Goal: Task Accomplishment & Management: Complete application form

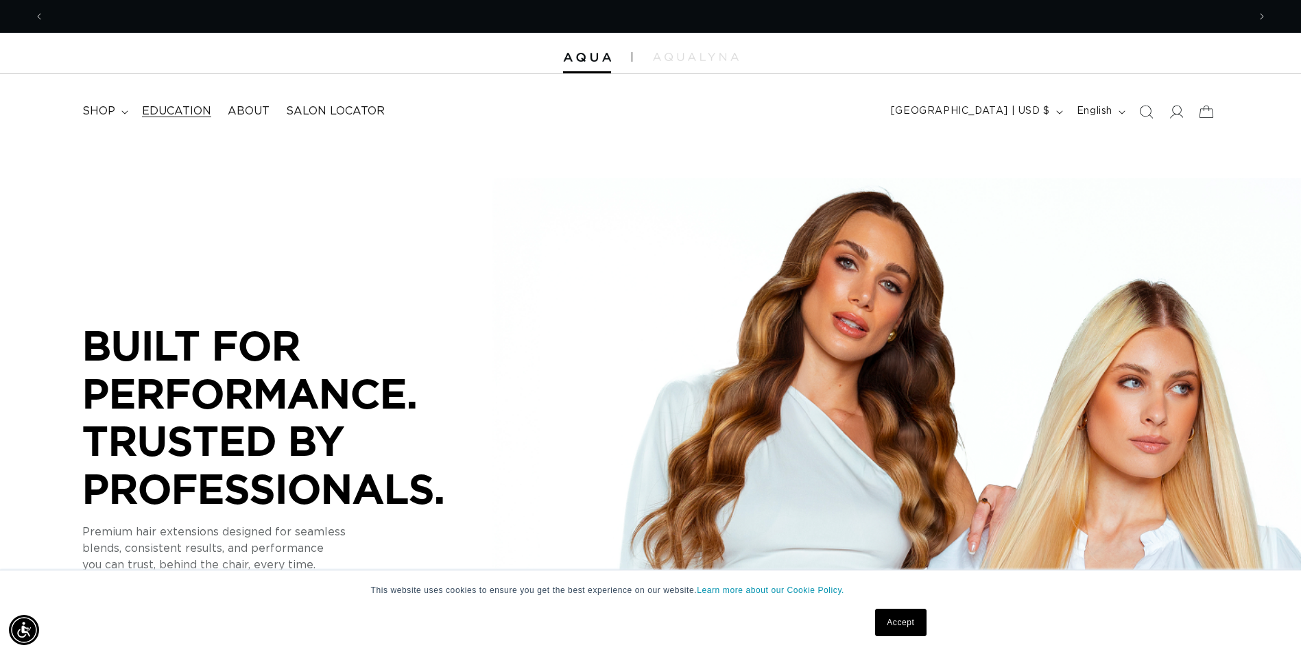
scroll to position [0, 1203]
click at [1178, 108] on icon at bounding box center [1175, 111] width 14 height 14
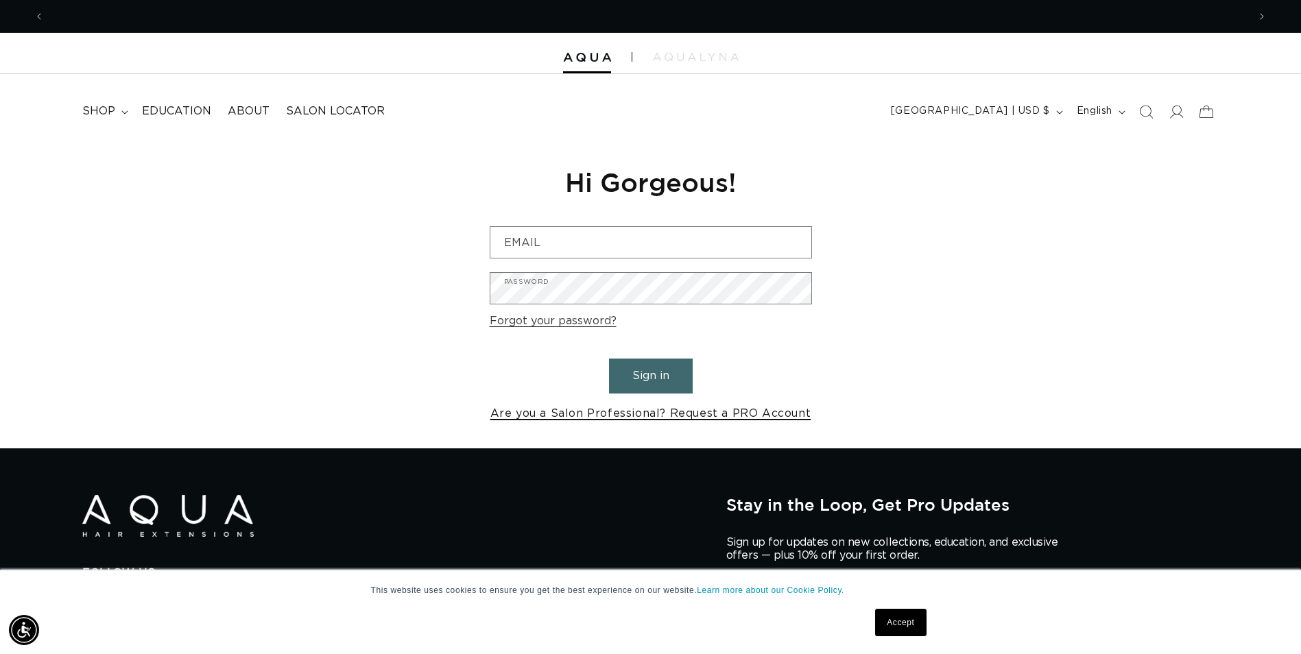
scroll to position [0, 1203]
click at [606, 415] on link "Are you a Salon Professional? Request a PRO Account" at bounding box center [650, 414] width 321 height 20
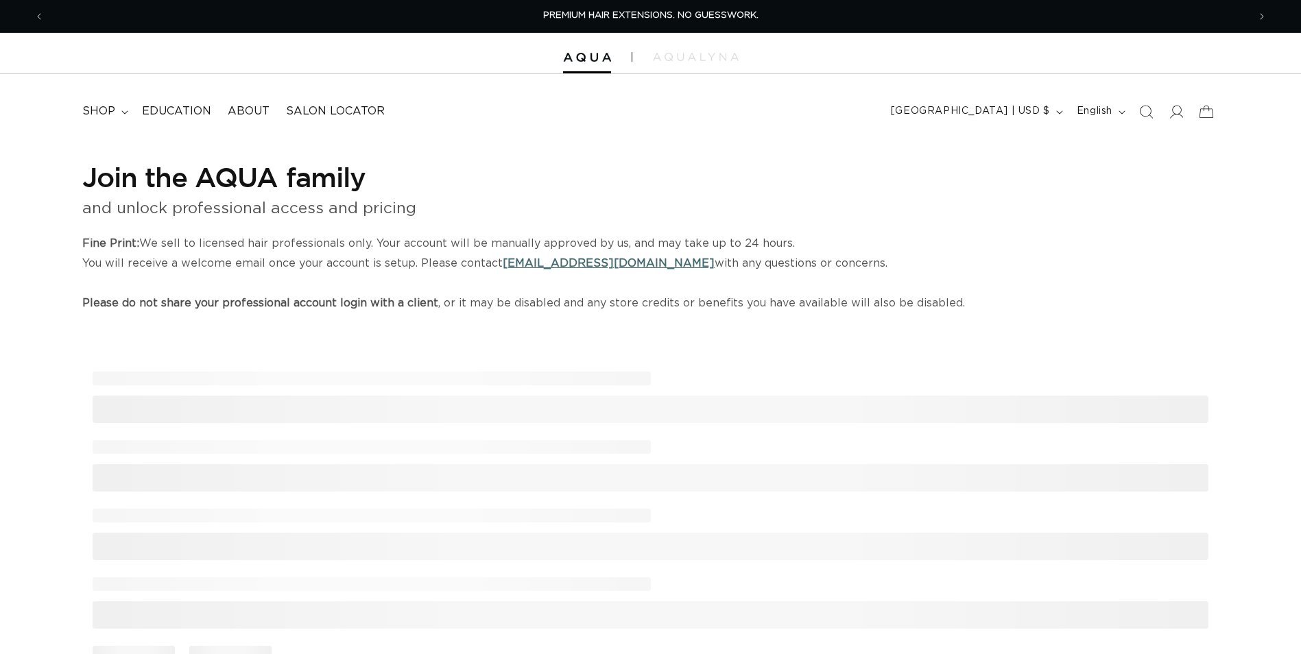
select select "US"
select select "[GEOGRAPHIC_DATA]"
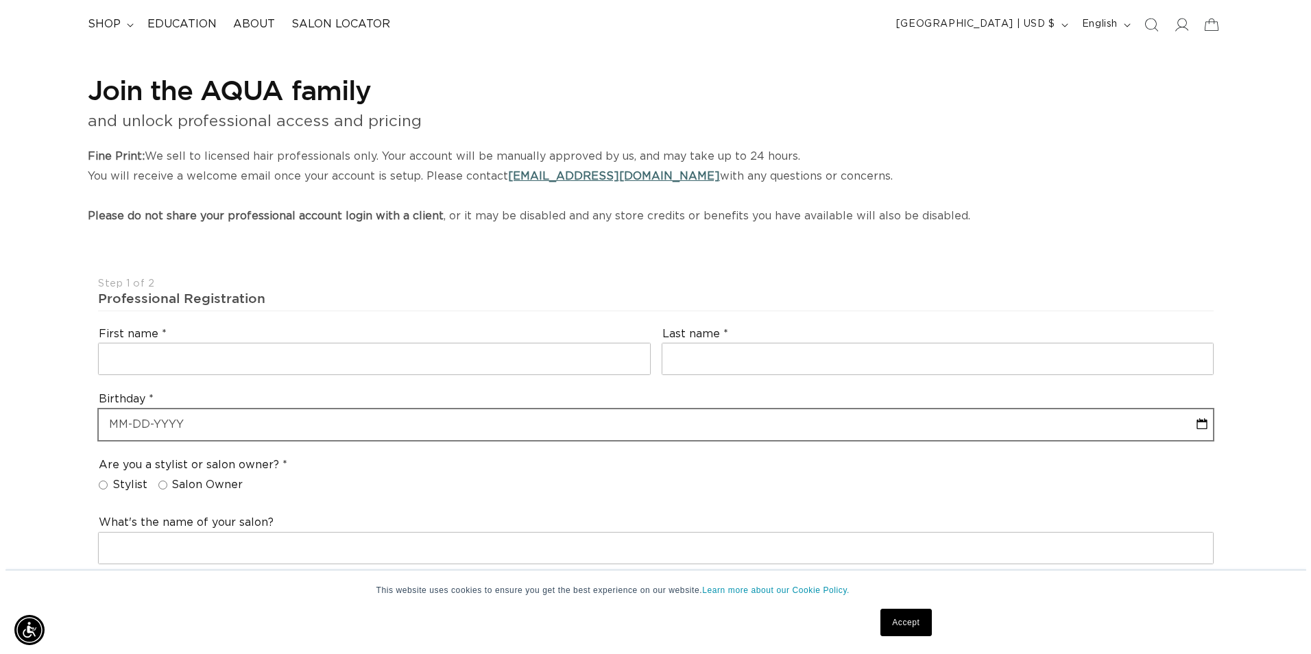
scroll to position [137, 0]
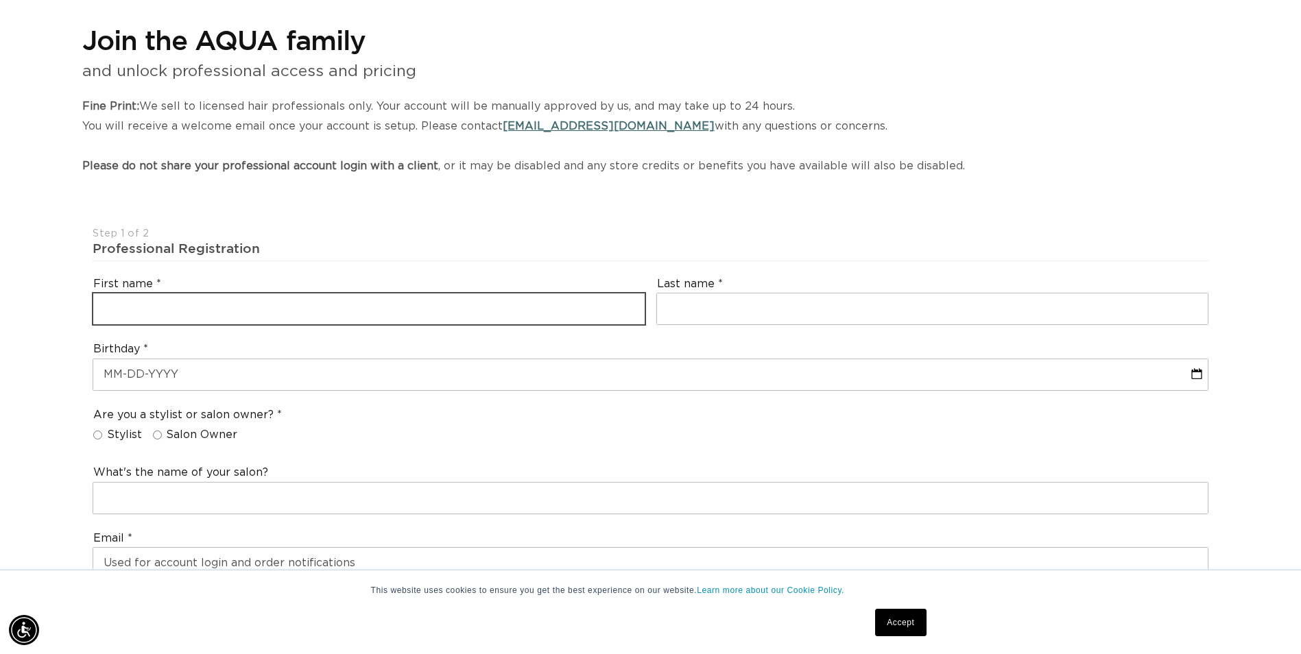
click at [411, 314] on input "text" at bounding box center [368, 308] width 551 height 31
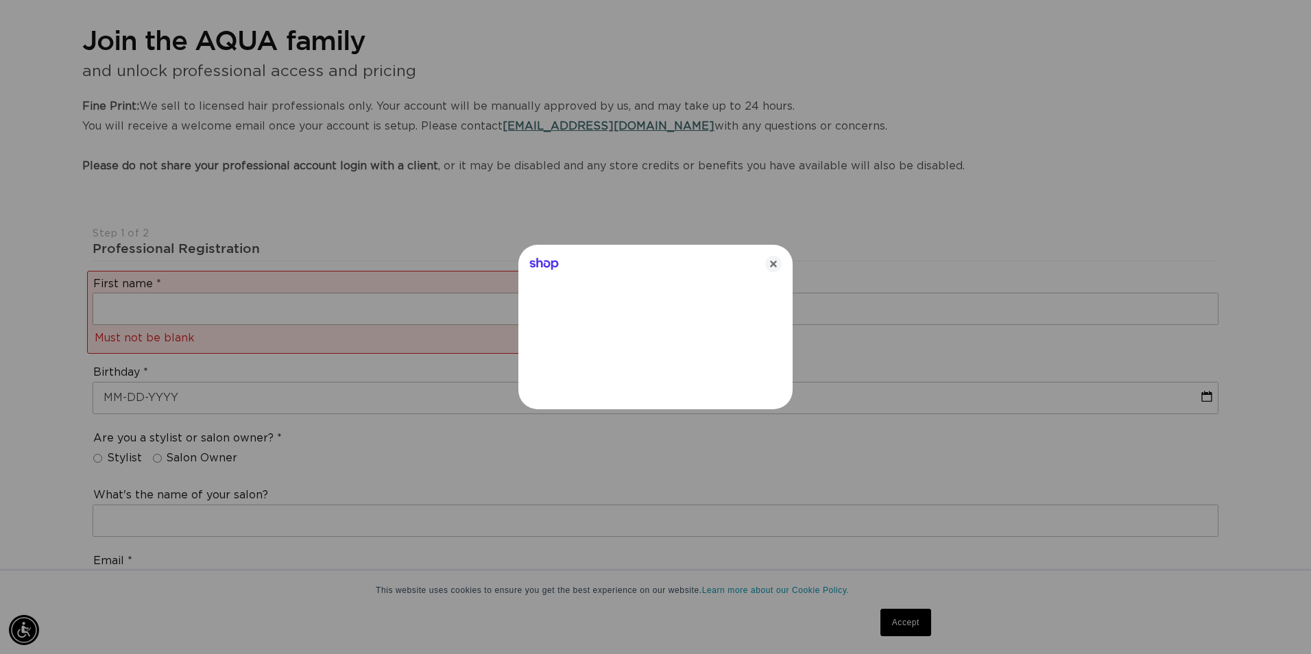
scroll to position [0, 1214]
click at [771, 260] on icon "Close" at bounding box center [773, 264] width 16 height 16
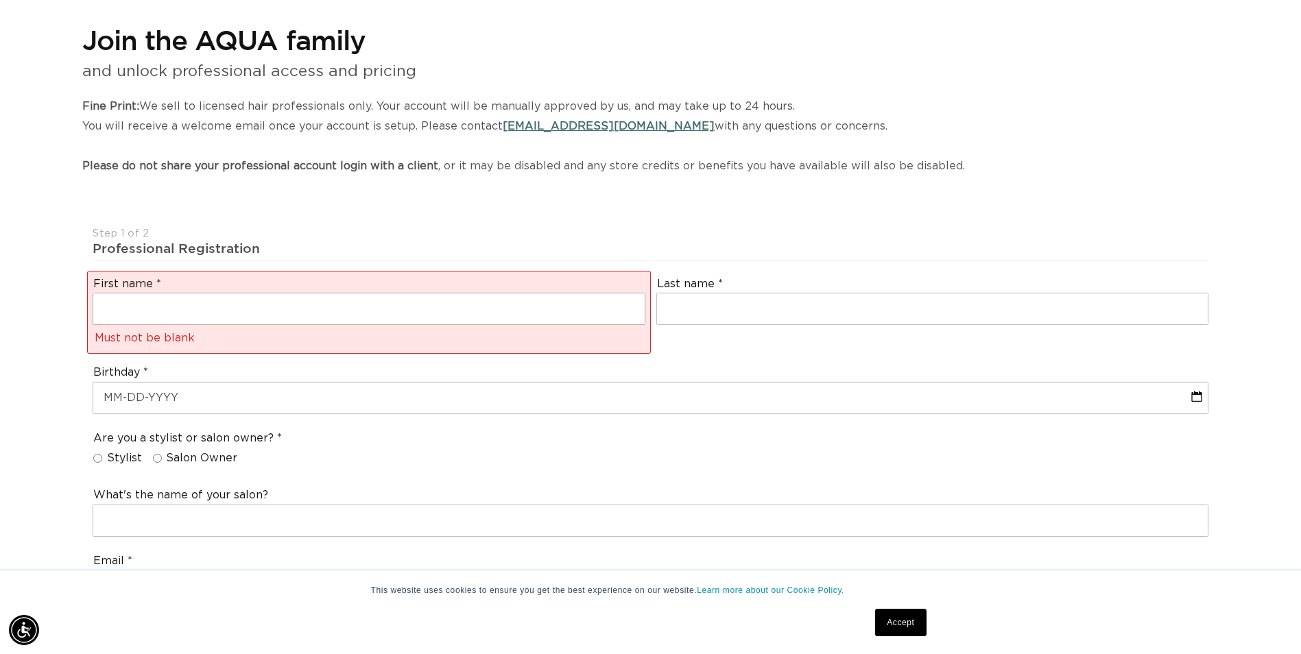
scroll to position [0, 2406]
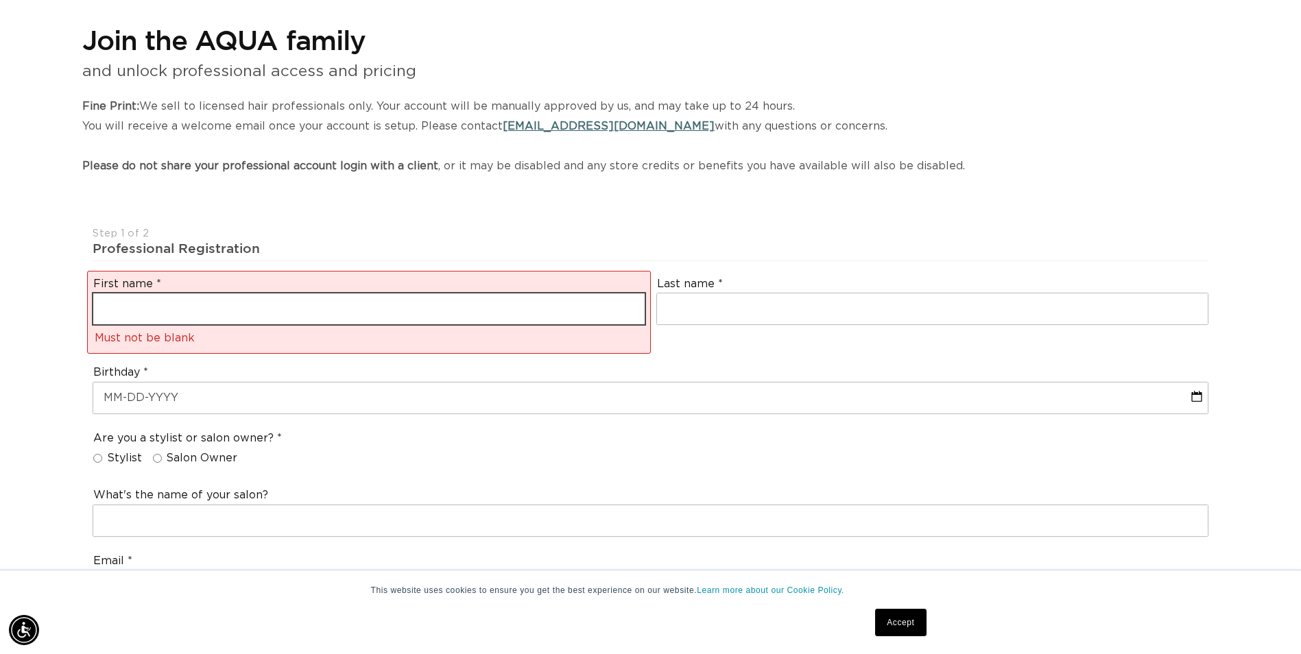
click at [549, 307] on input "text" at bounding box center [368, 308] width 551 height 31
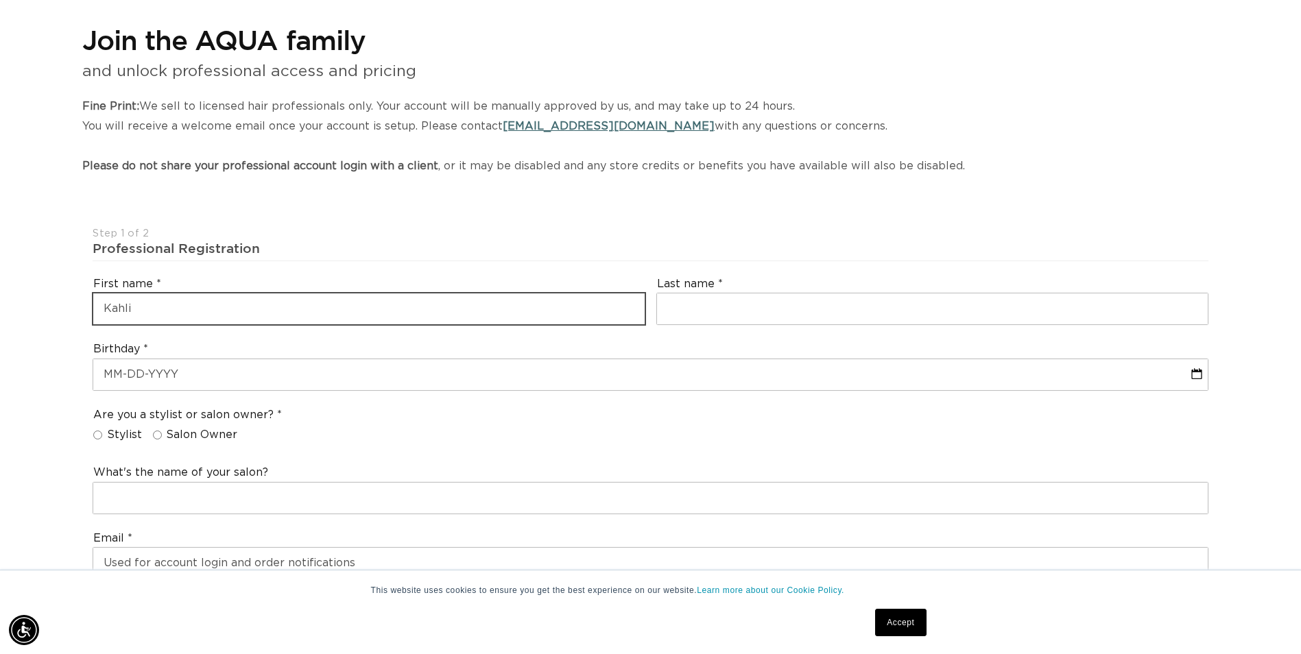
type input "Kahli"
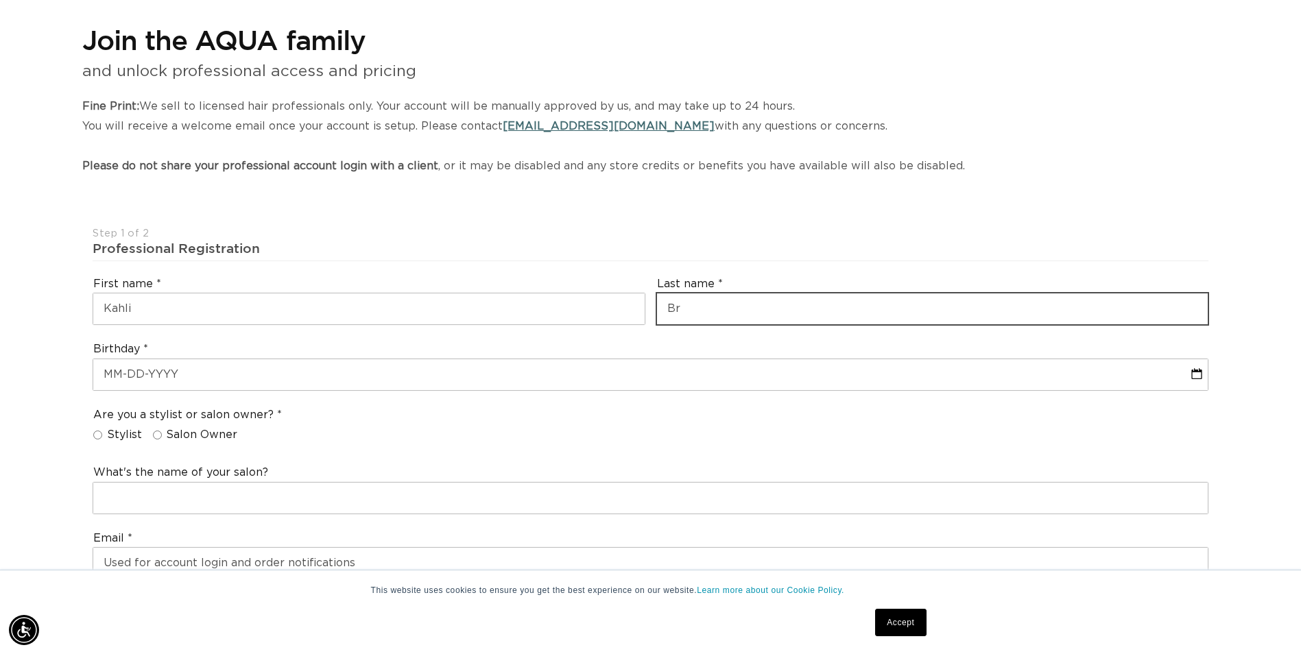
scroll to position [0, 1203]
type input "[PERSON_NAME]"
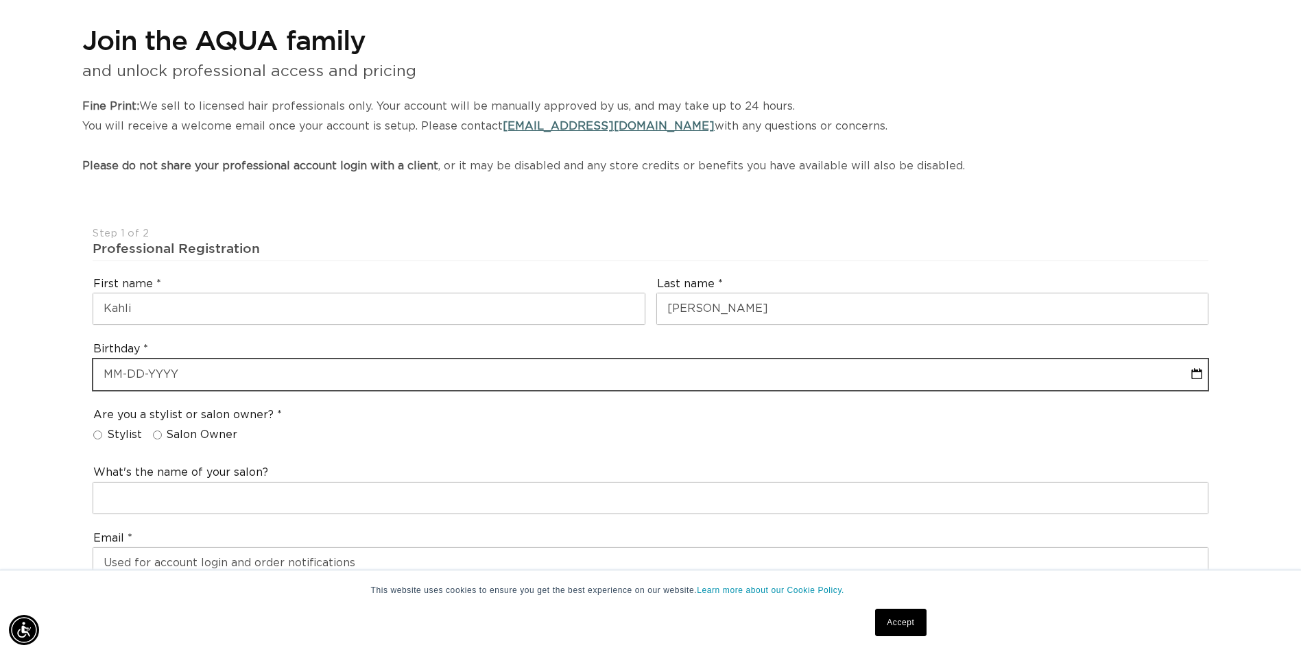
select select "8"
select select "2025"
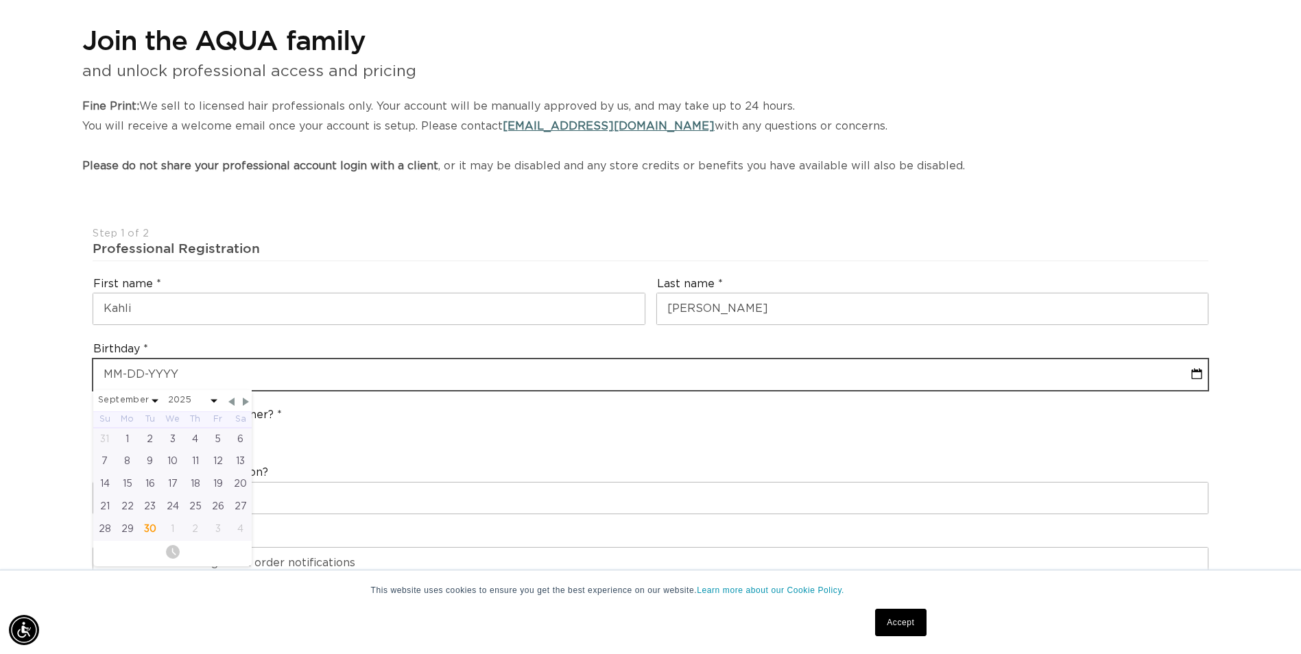
scroll to position [0, 2406]
type input "0"
select select "8"
select select "2025"
type input "01"
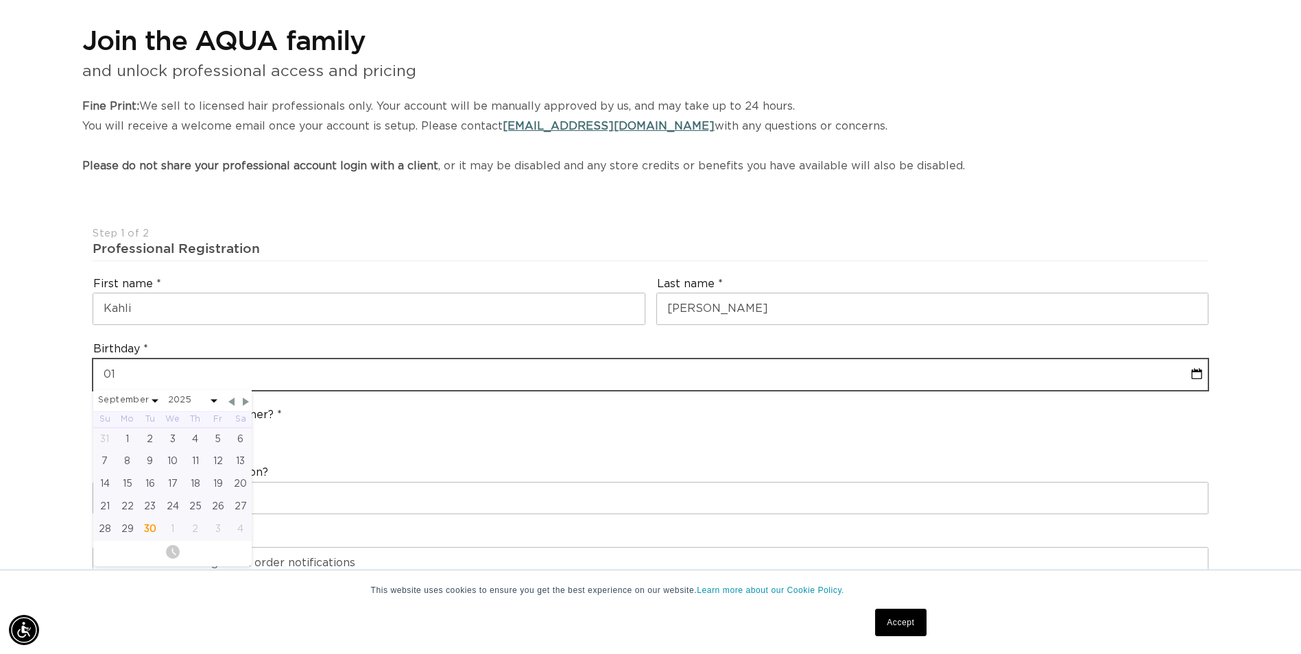
select select "8"
select select "2025"
type input "01-0"
select select "8"
select select "2025"
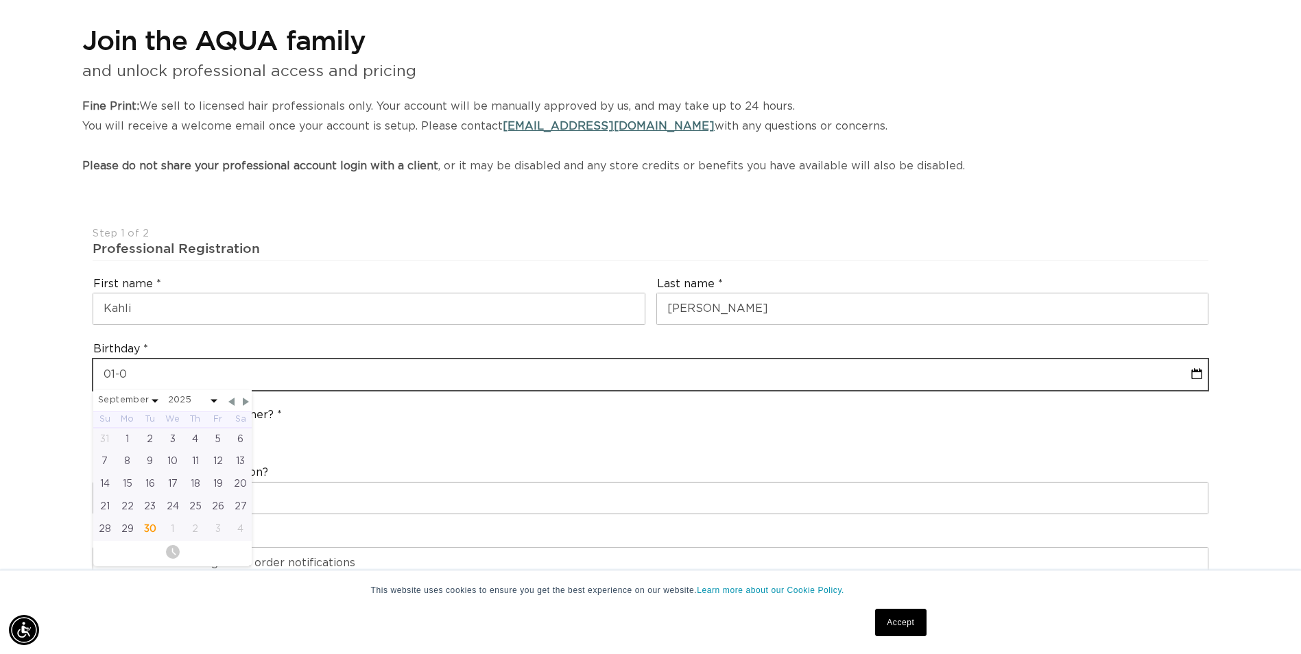
type input "01-01"
select select "8"
select select "2025"
type input "01-01-8"
select select "8"
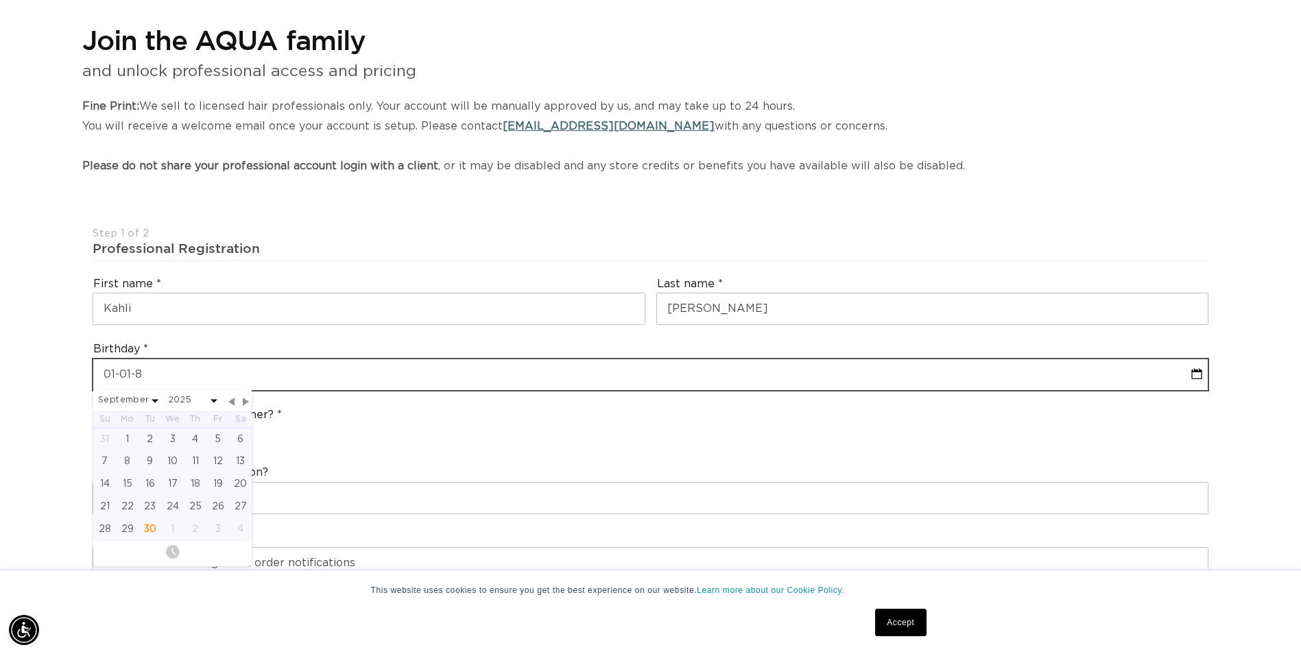
select select "2025"
type input "[DATE]"
select select "8"
select select "2025"
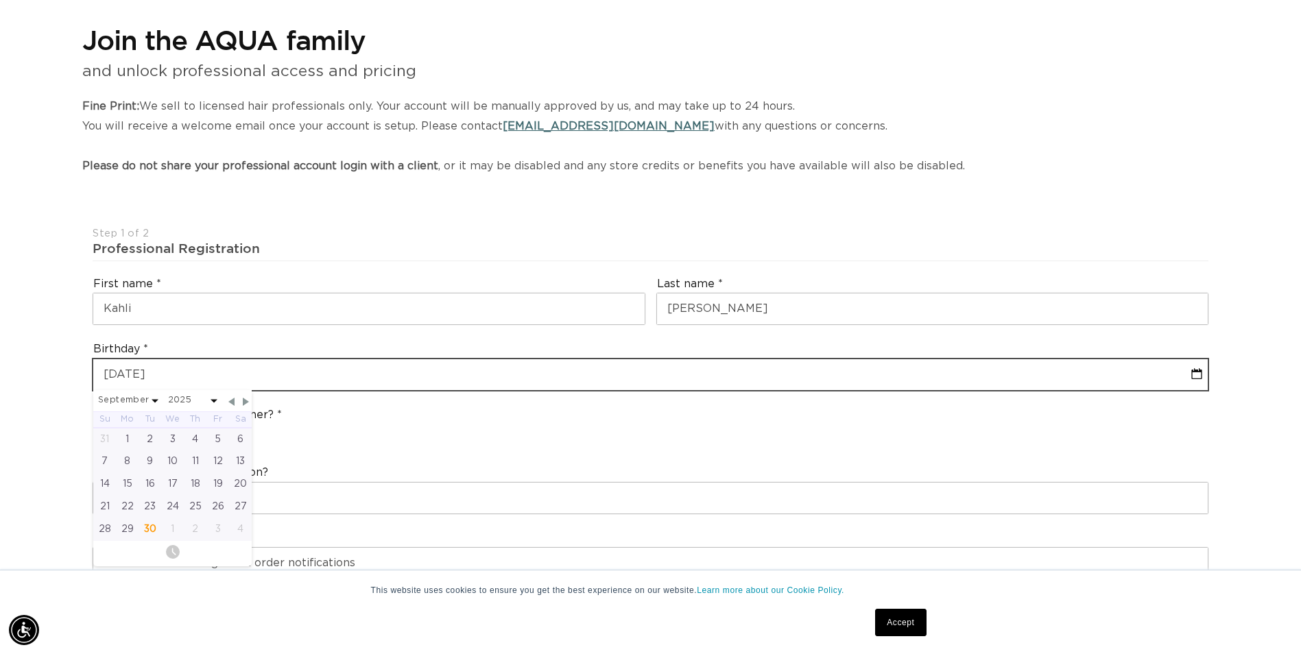
type input "01-01-8"
select select "8"
select select "2025"
type input "01-01-"
select select "8"
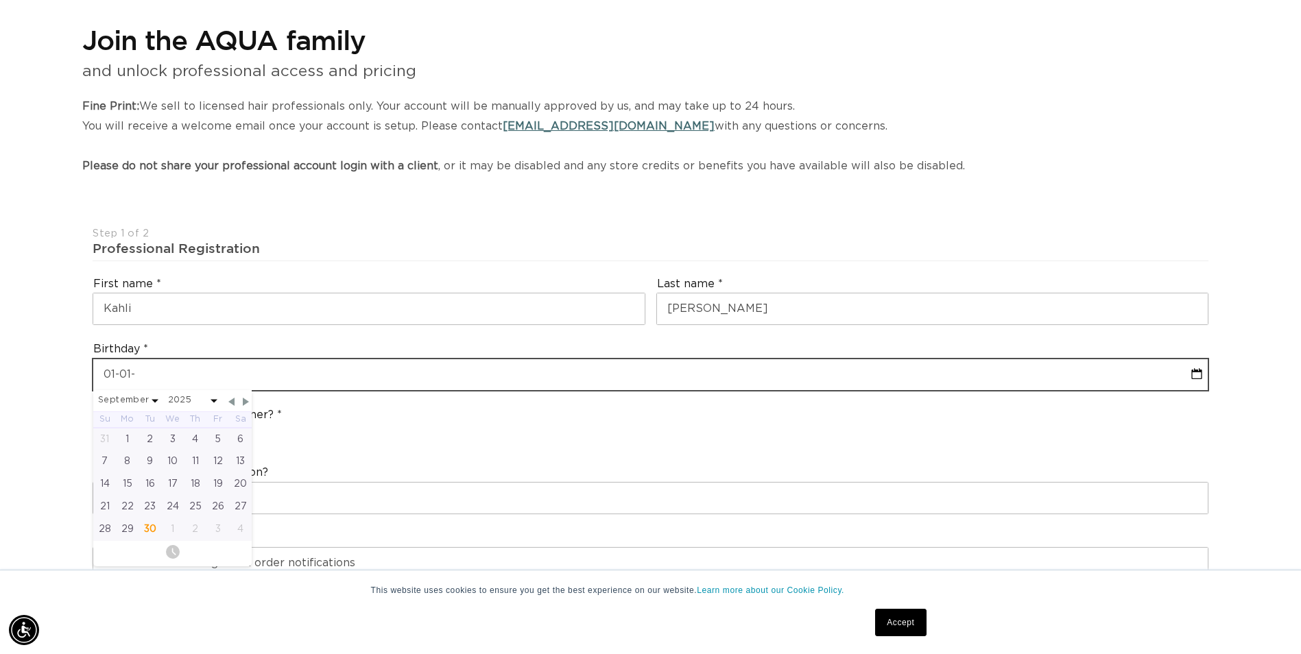
select select "2025"
type input "01-01-9"
select select "8"
select select "2025"
type input "[DATE]"
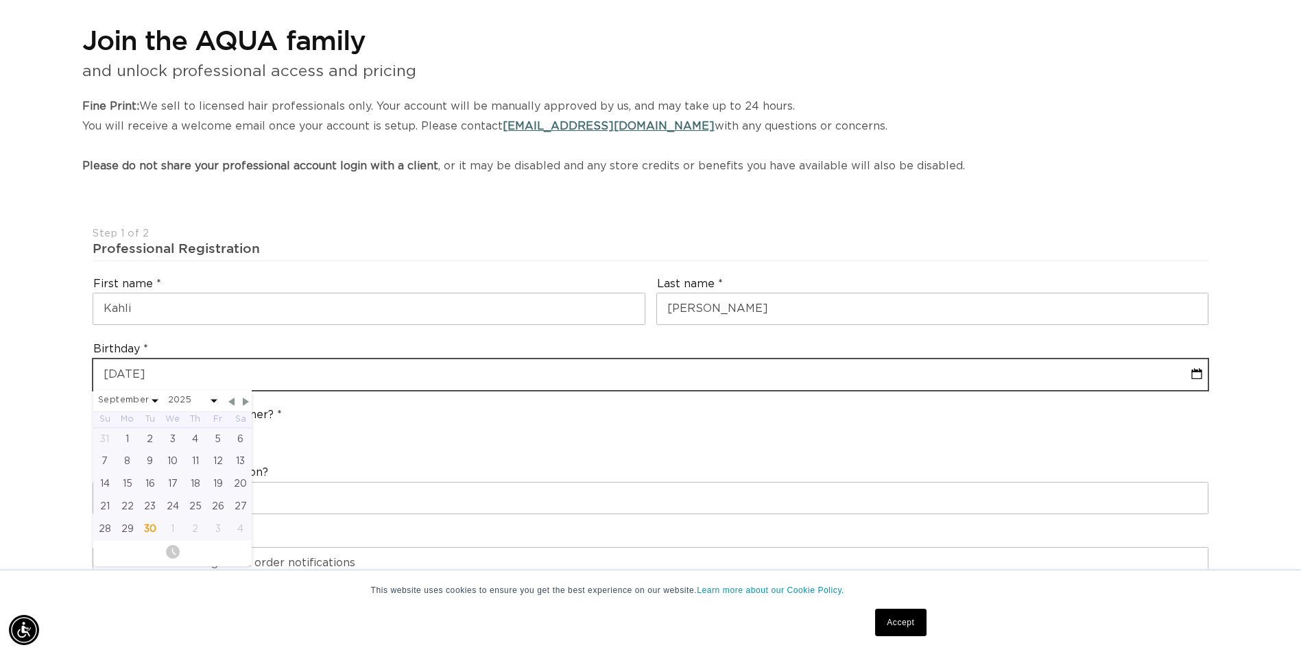
select select "8"
select select "2025"
type input "[DATE]"
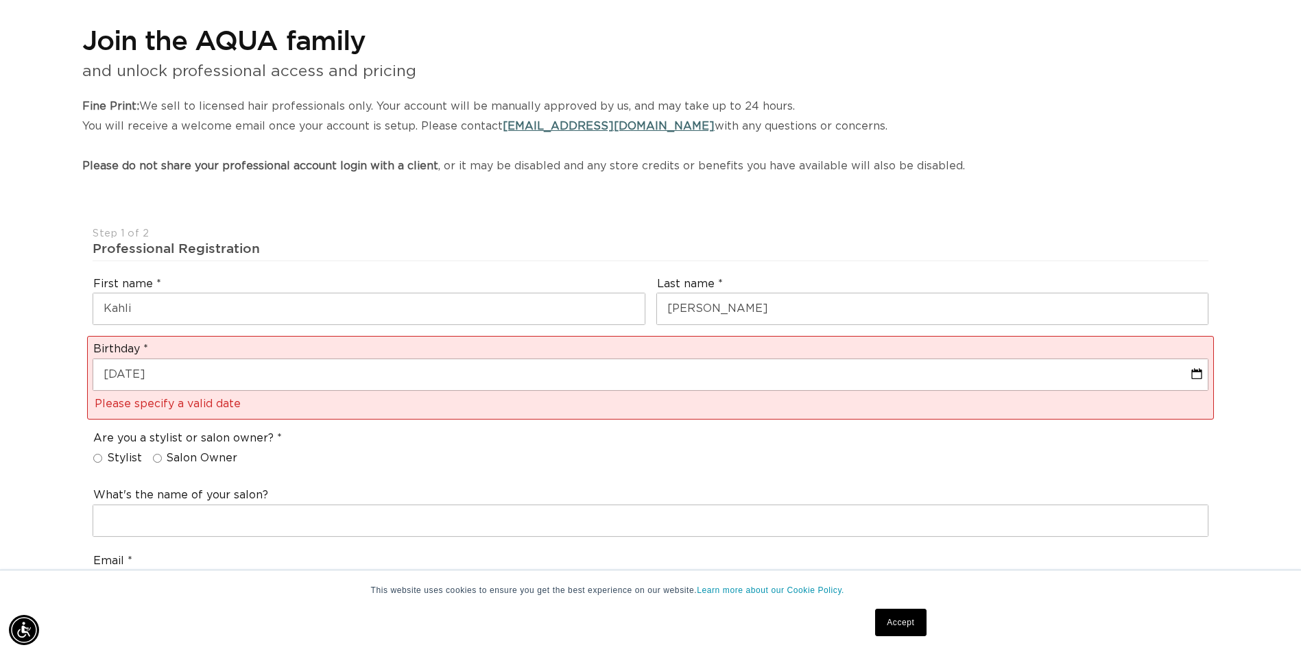
scroll to position [206, 0]
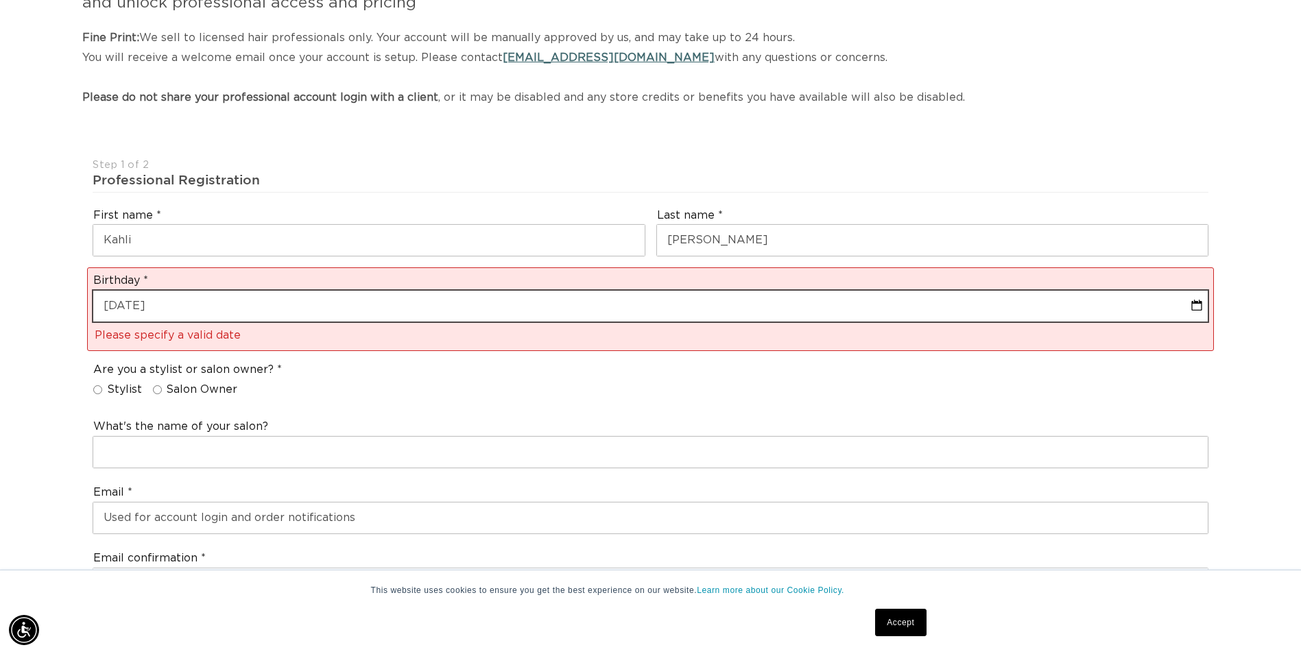
select select "8"
select select "2025"
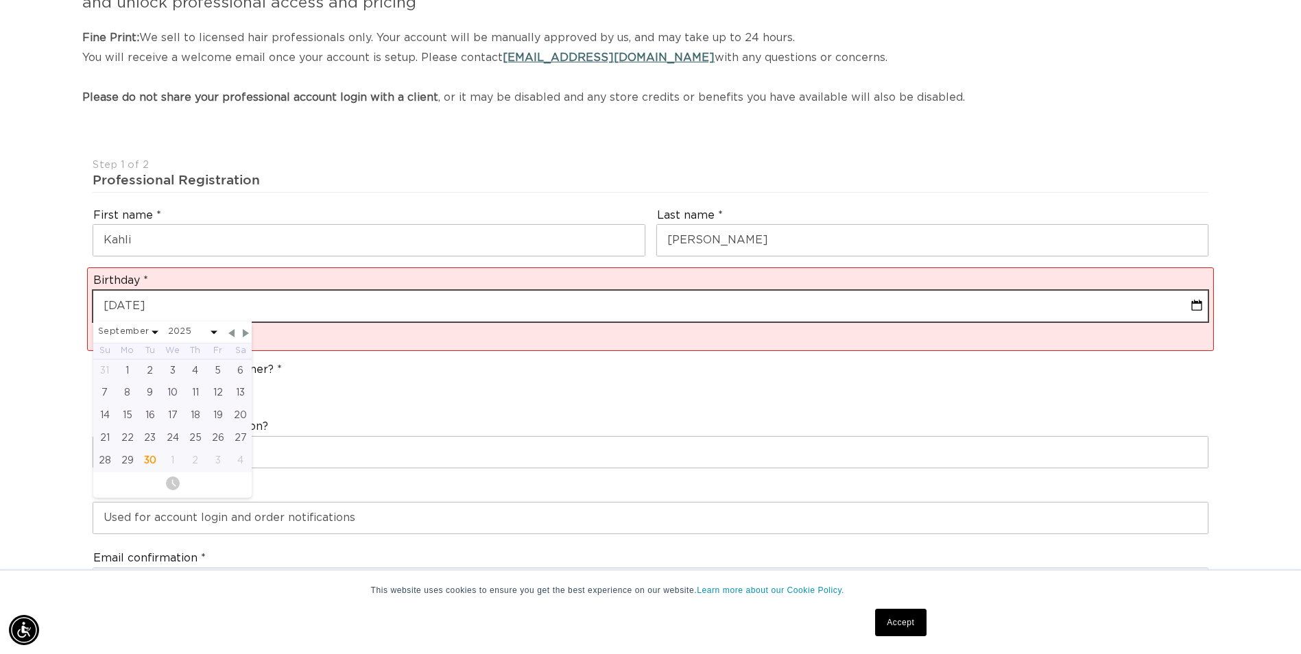
click at [153, 306] on input "[DATE]" at bounding box center [650, 306] width 1114 height 31
type input "[PHONE_NUMBER]"
select select "8"
select select "2025"
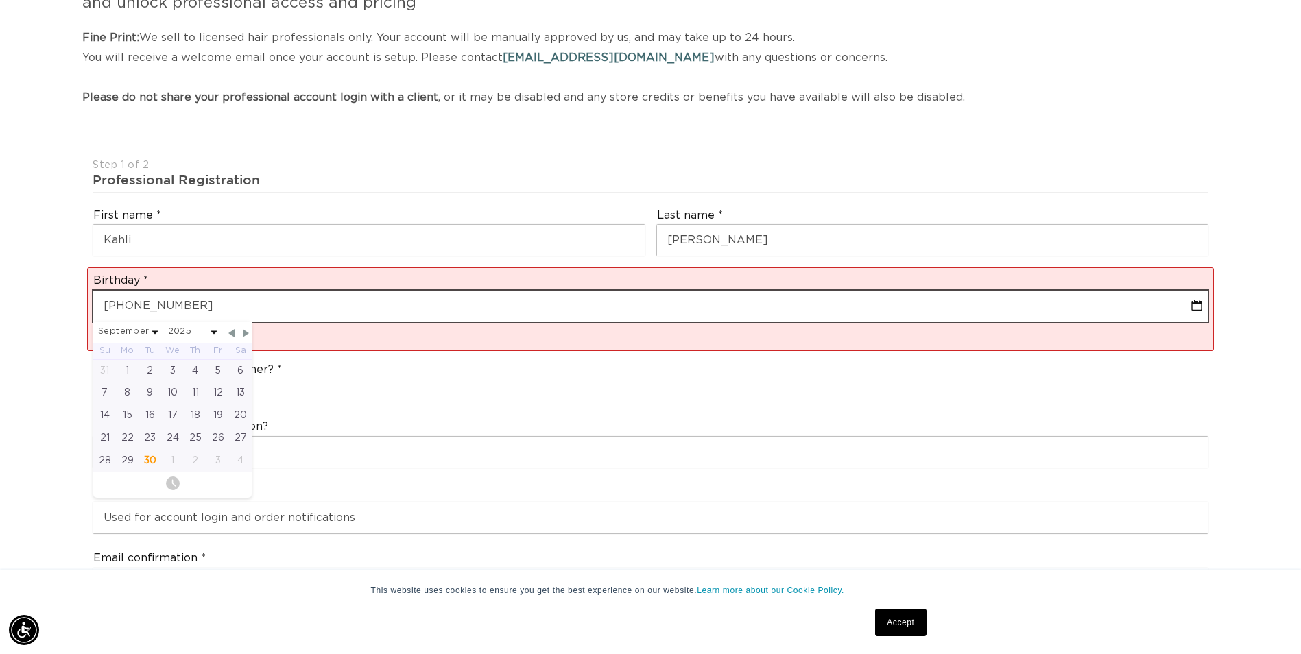
type input "[DATE]"
select select "1990"
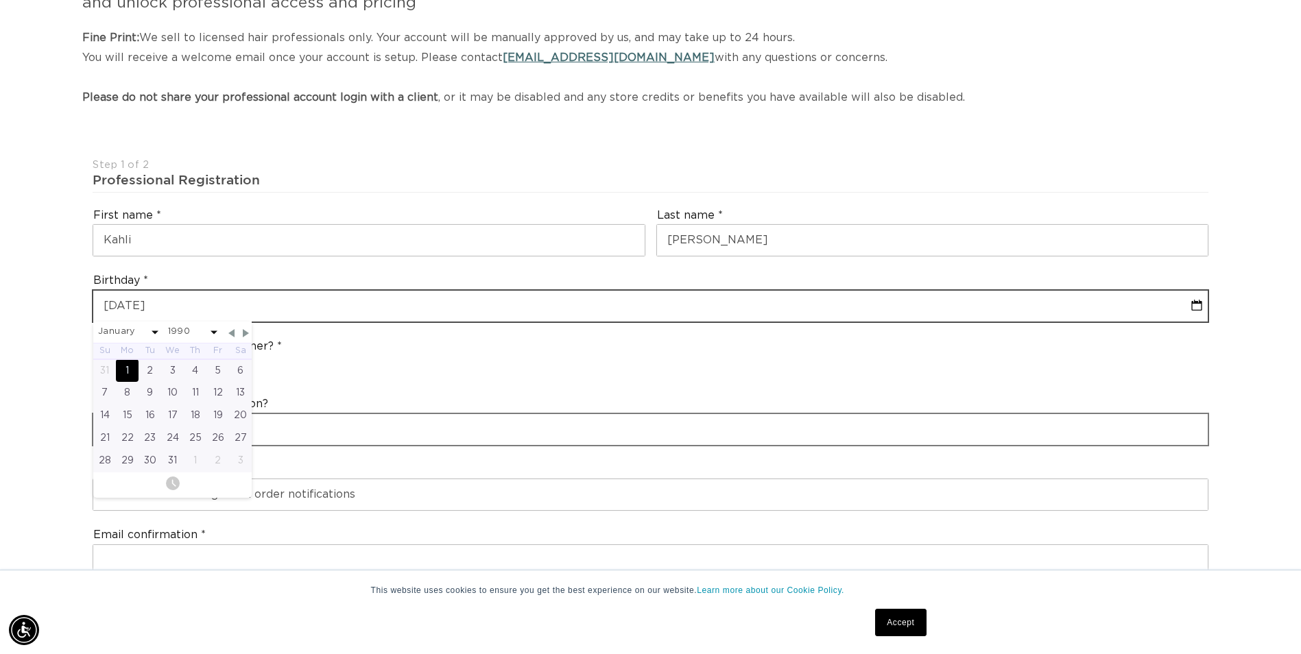
scroll to position [0, 1203]
type input "[DATE]"
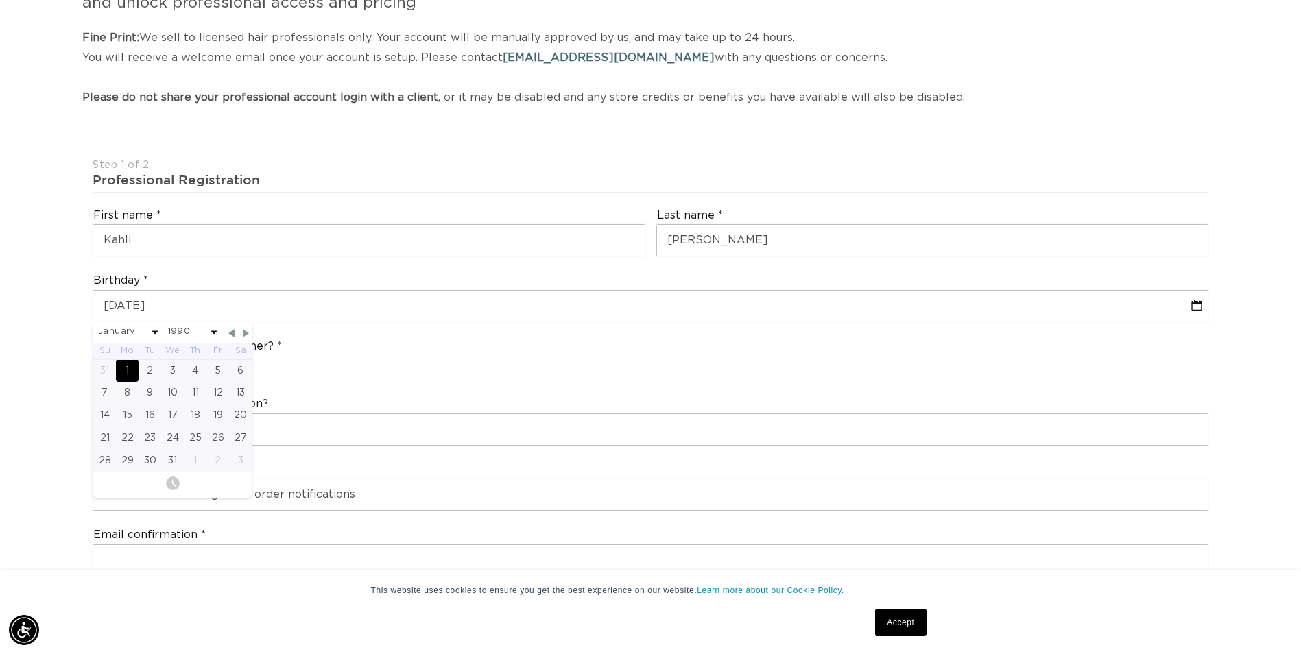
click at [444, 365] on div "Are you a stylist or salon owner? Stylist Salon Owner" at bounding box center [650, 359] width 1126 height 52
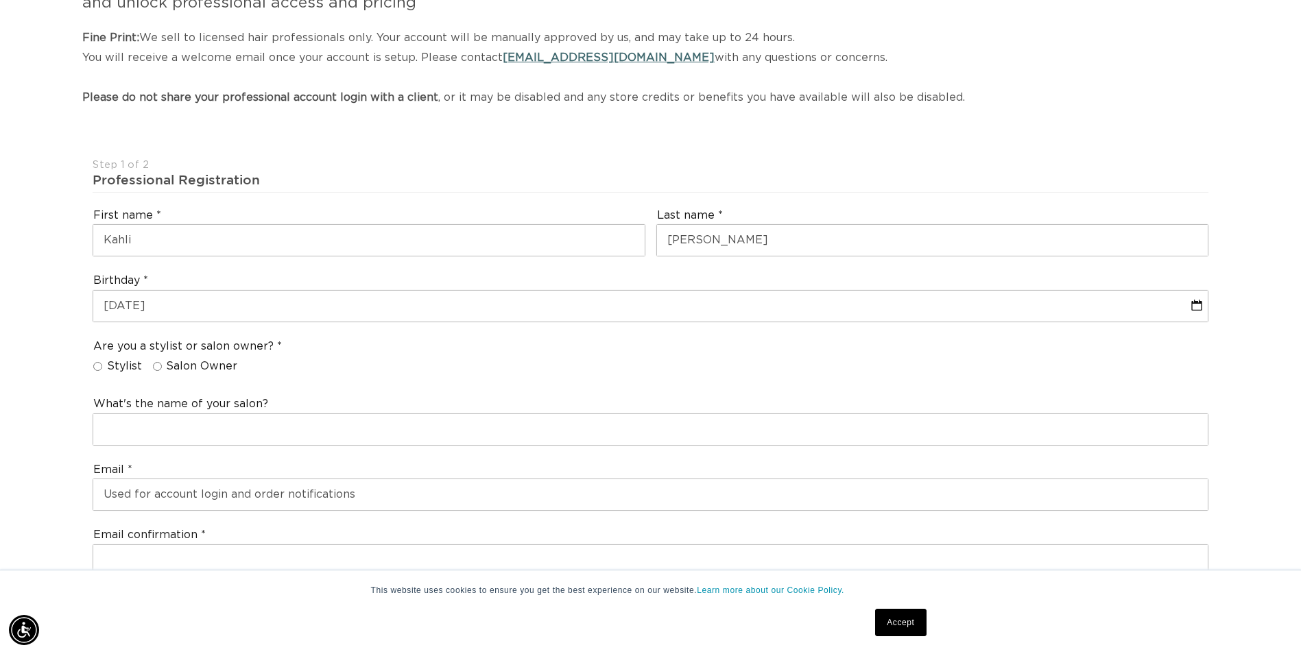
scroll to position [0, 2406]
click at [156, 367] on input "Salon Owner" at bounding box center [157, 366] width 9 height 9
radio input "true"
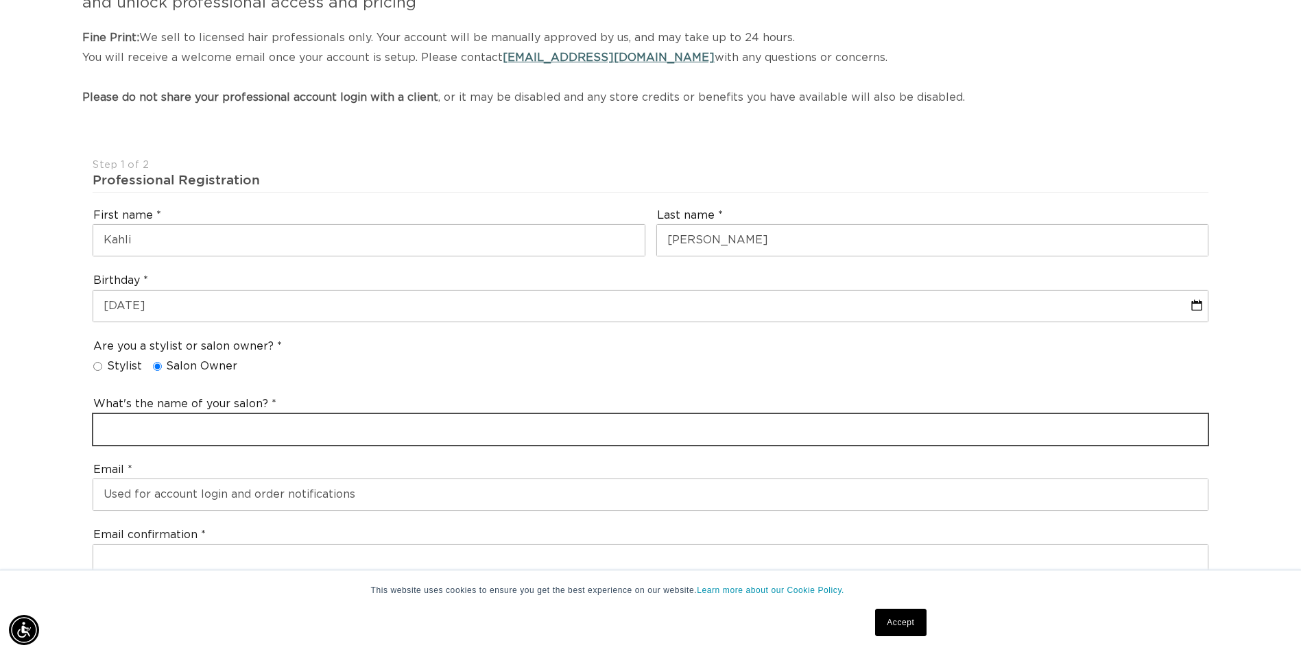
click at [166, 428] on input "text" at bounding box center [650, 429] width 1114 height 31
type input "[PERSON_NAME] Salon and Spa"
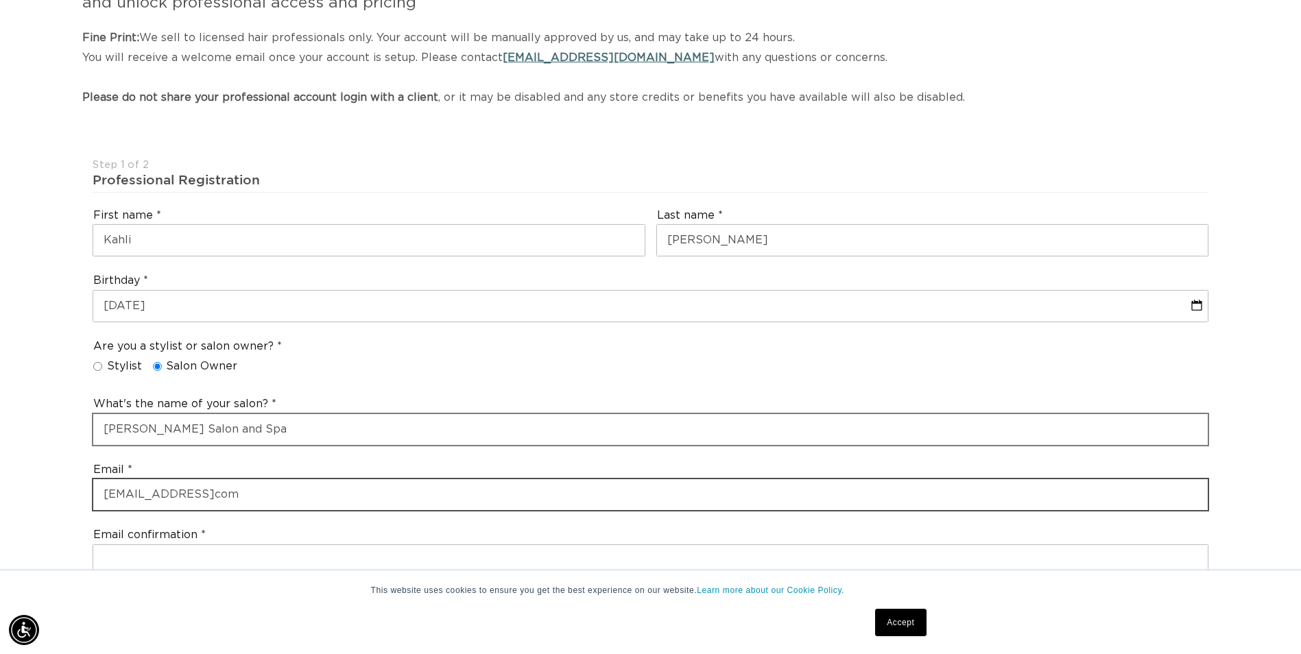
scroll to position [0, 2406]
type input "[EMAIL_ADDRESS]com"
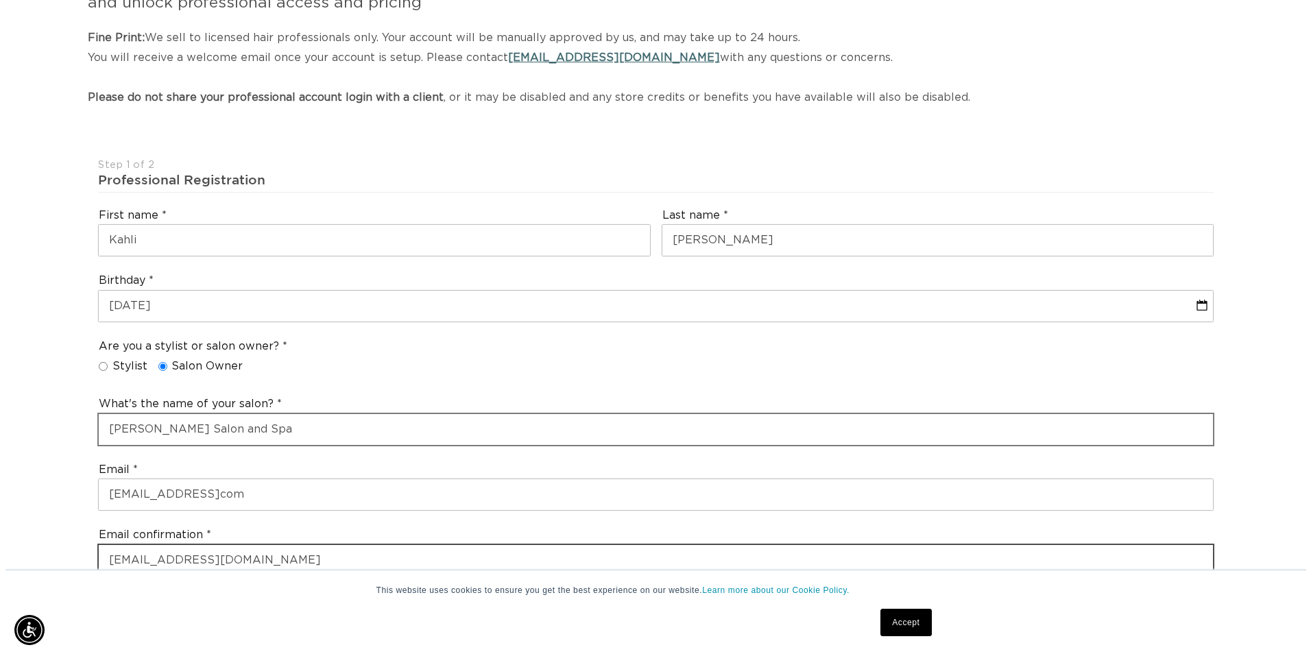
scroll to position [0, 2427]
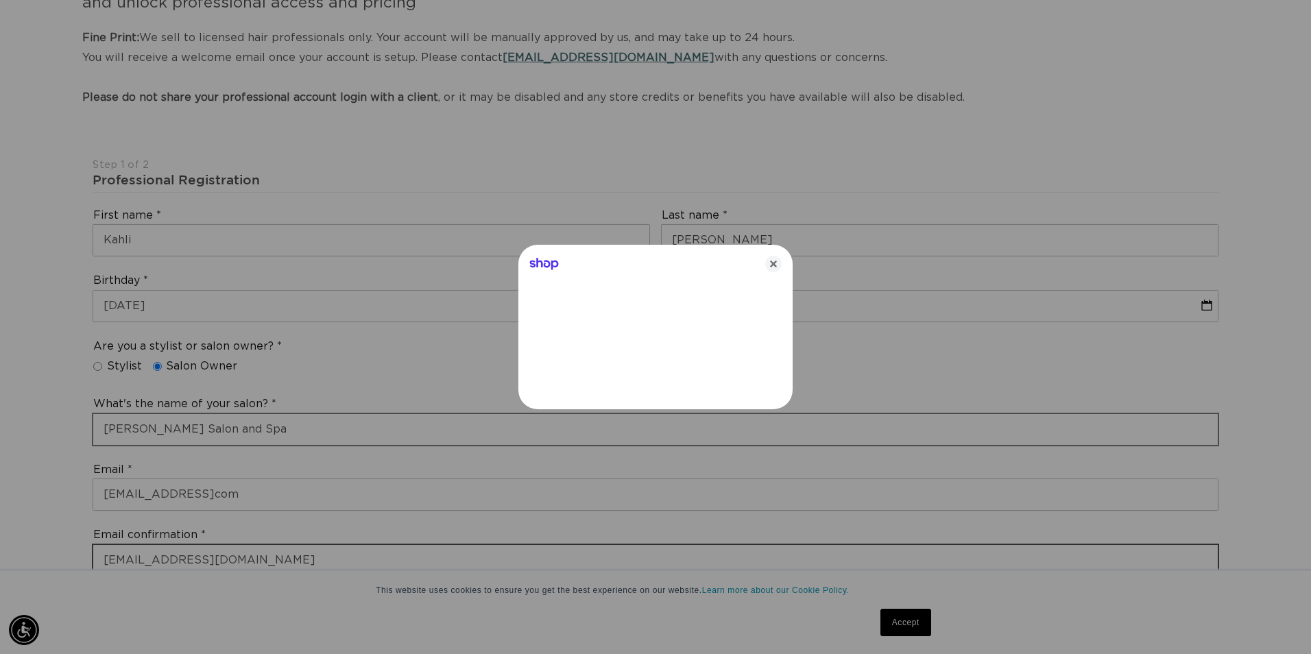
type input "[EMAIL_ADDRESS][DOMAIN_NAME]"
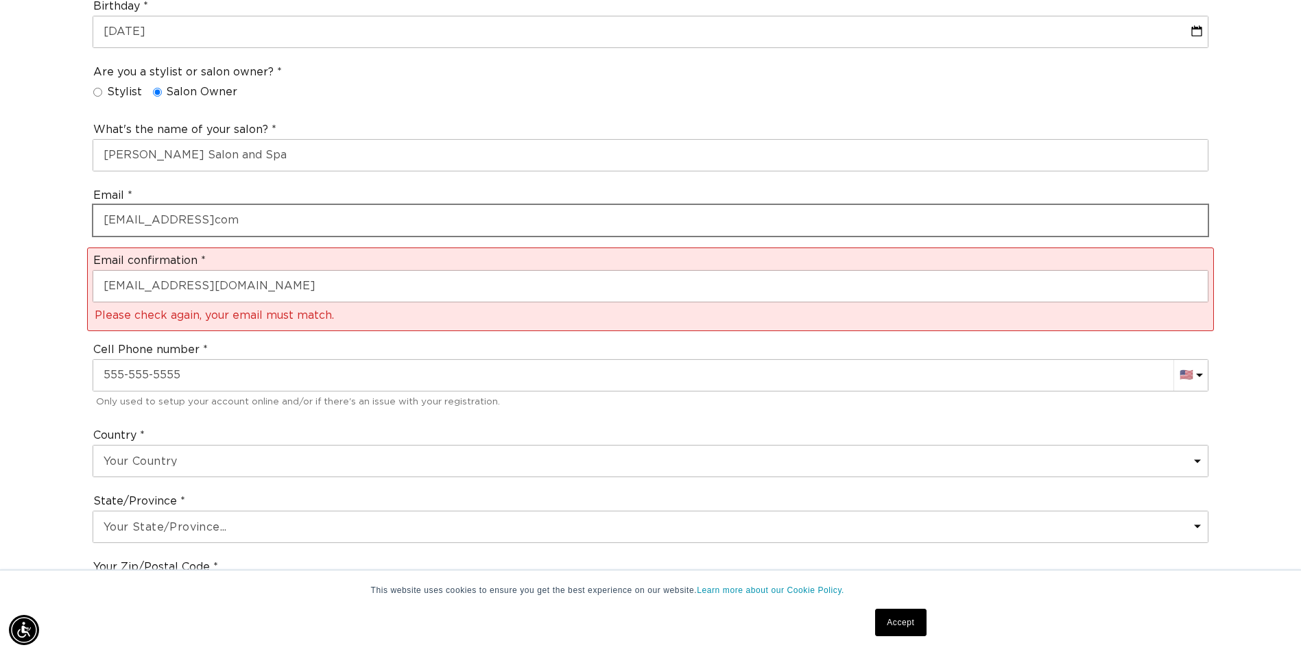
scroll to position [0, 2406]
click at [245, 220] on input "[EMAIL_ADDRESS]com" at bounding box center [650, 220] width 1114 height 31
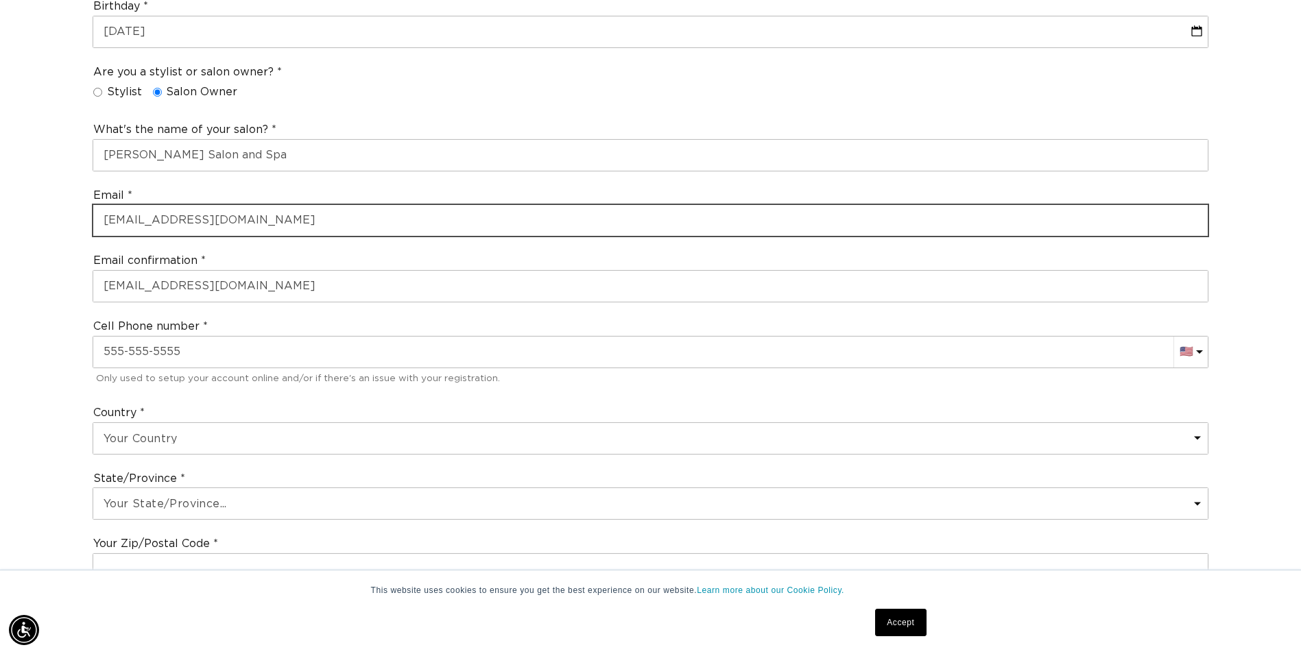
scroll to position [0, 1203]
type input "[EMAIL_ADDRESS][DOMAIN_NAME]"
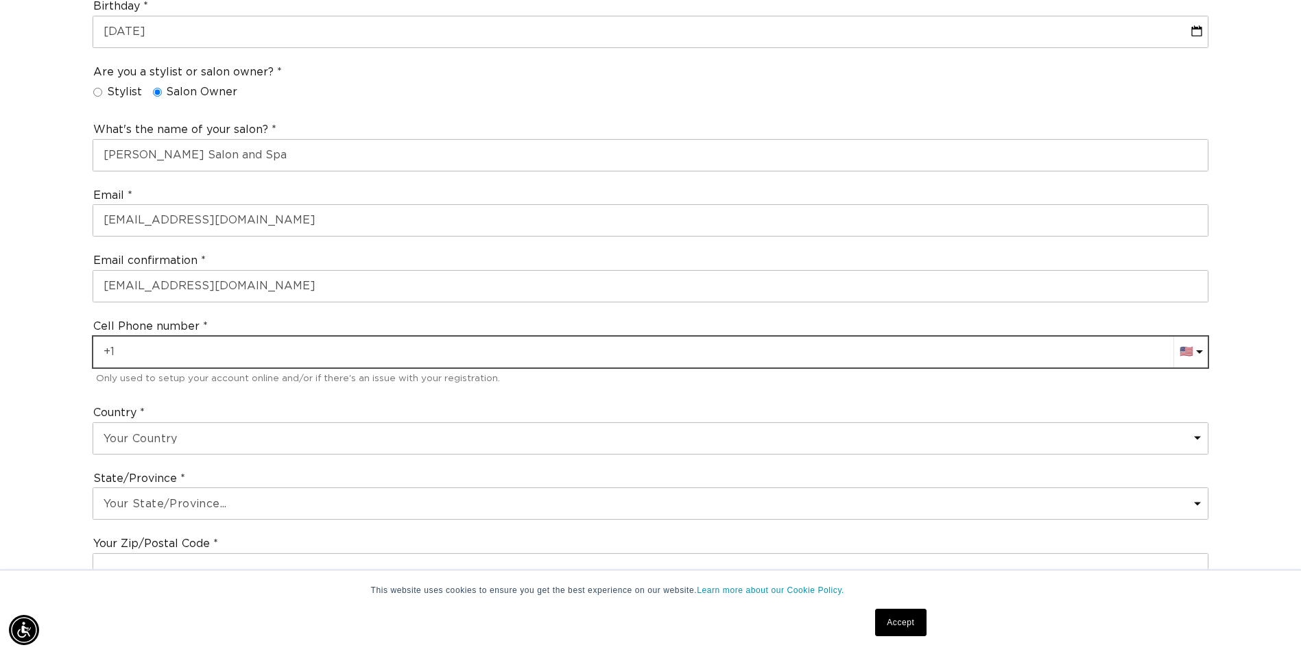
click at [200, 359] on input "+1" at bounding box center [650, 352] width 1114 height 31
type input "[PHONE_NUMBER]"
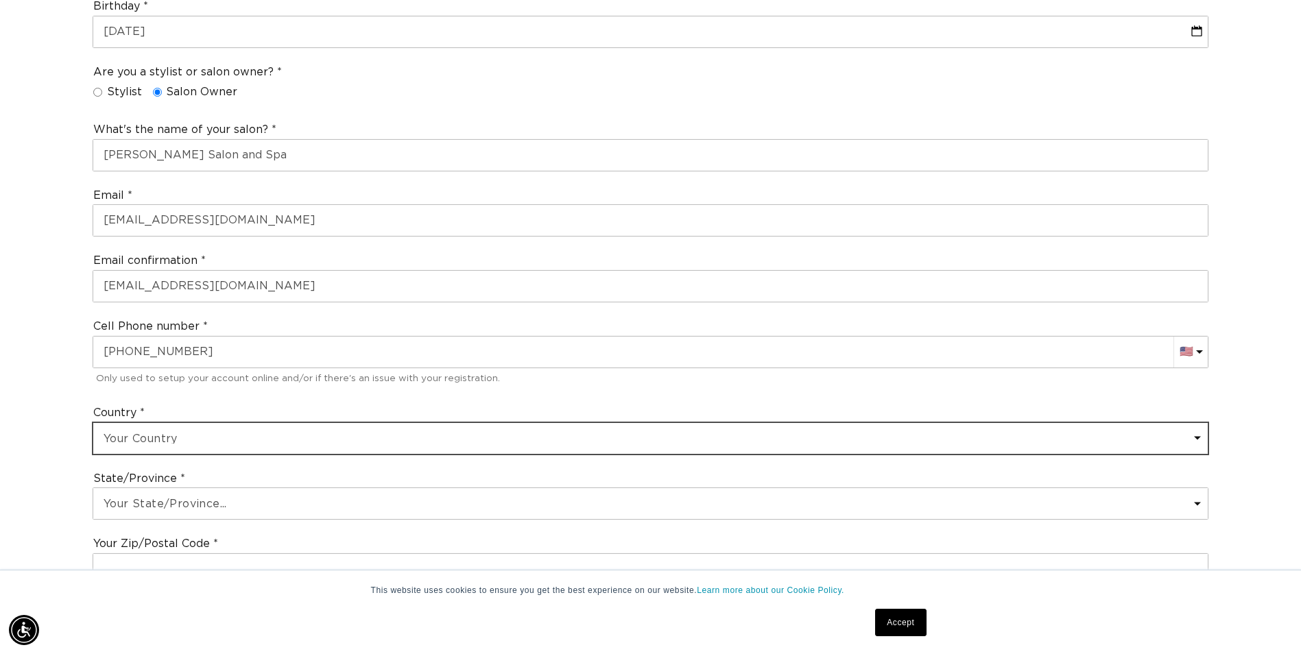
click at [771, 439] on select "Your Country [GEOGRAPHIC_DATA] [GEOGRAPHIC_DATA] [GEOGRAPHIC_DATA] [GEOGRAPHIC_…" at bounding box center [650, 438] width 1114 height 31
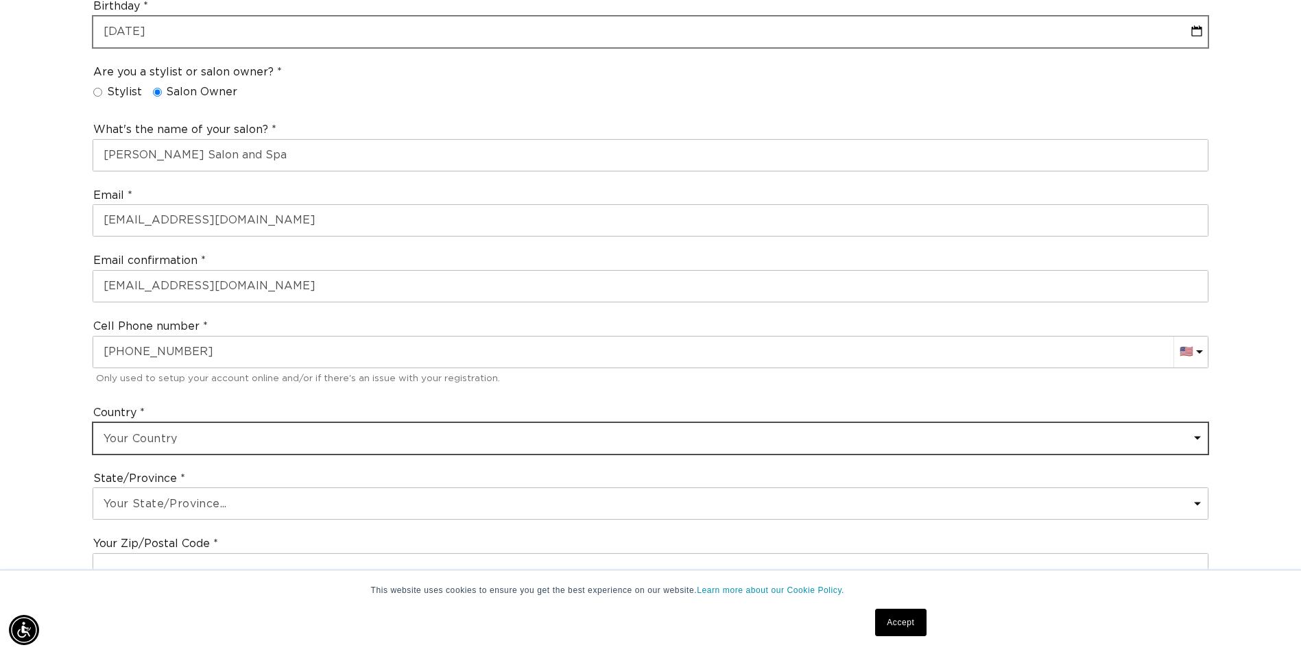
scroll to position [0, 0]
click at [93, 423] on select "Your Country [GEOGRAPHIC_DATA] [GEOGRAPHIC_DATA] [GEOGRAPHIC_DATA] [GEOGRAPHIC_…" at bounding box center [650, 438] width 1114 height 31
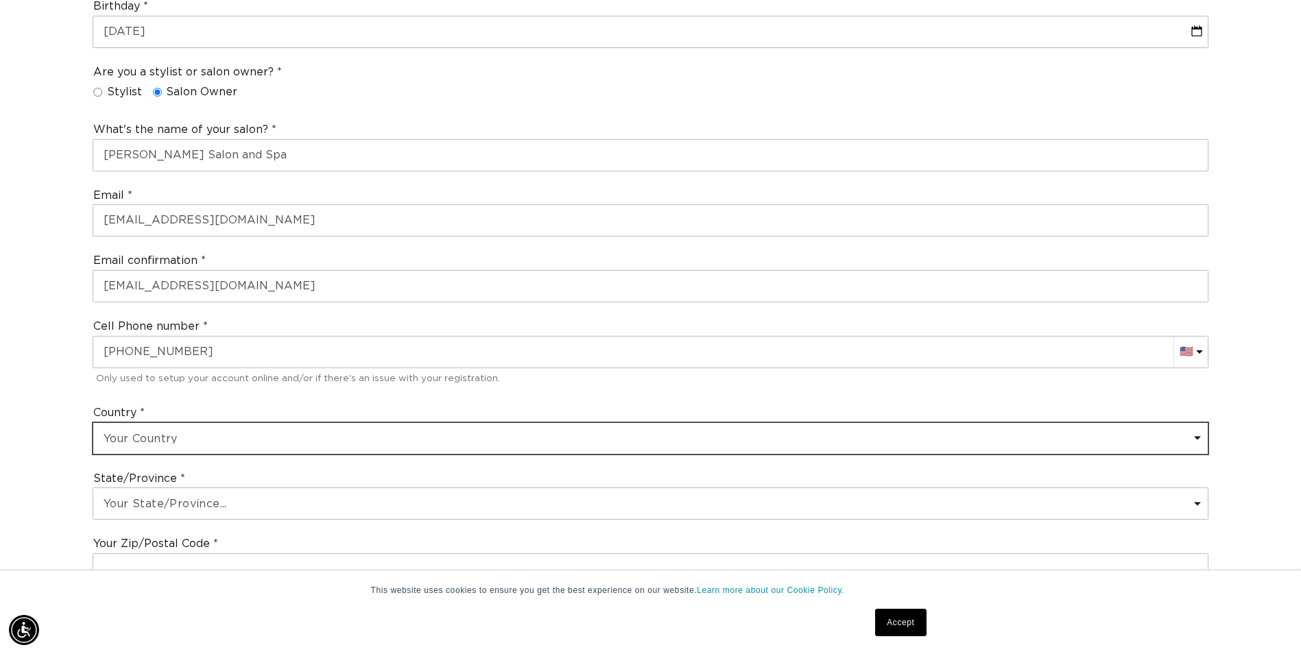
scroll to position [686, 0]
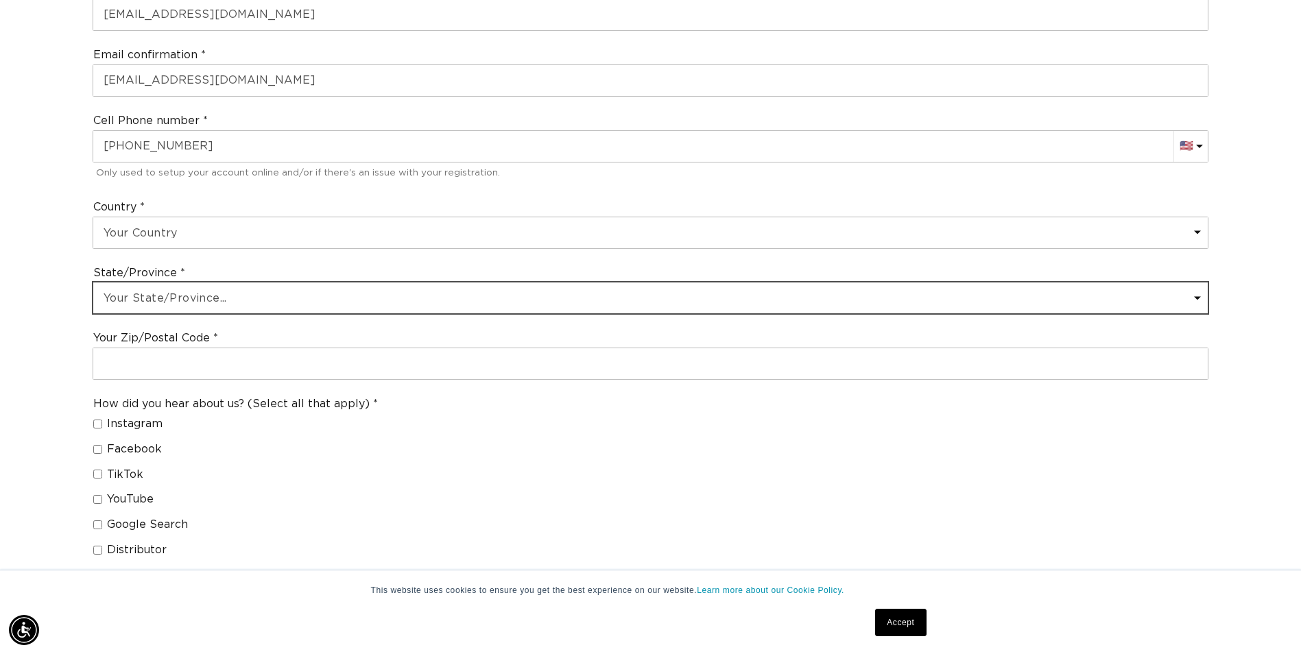
click at [237, 306] on select "Your State/Province... [US_STATE] [US_STATE] [US_STATE] [US_STATE] [US_STATE] […" at bounding box center [650, 297] width 1114 height 31
select select "[US_STATE]"
click at [93, 282] on select "Your State/Province... [US_STATE] [US_STATE] [US_STATE] [US_STATE] [US_STATE] […" at bounding box center [650, 297] width 1114 height 31
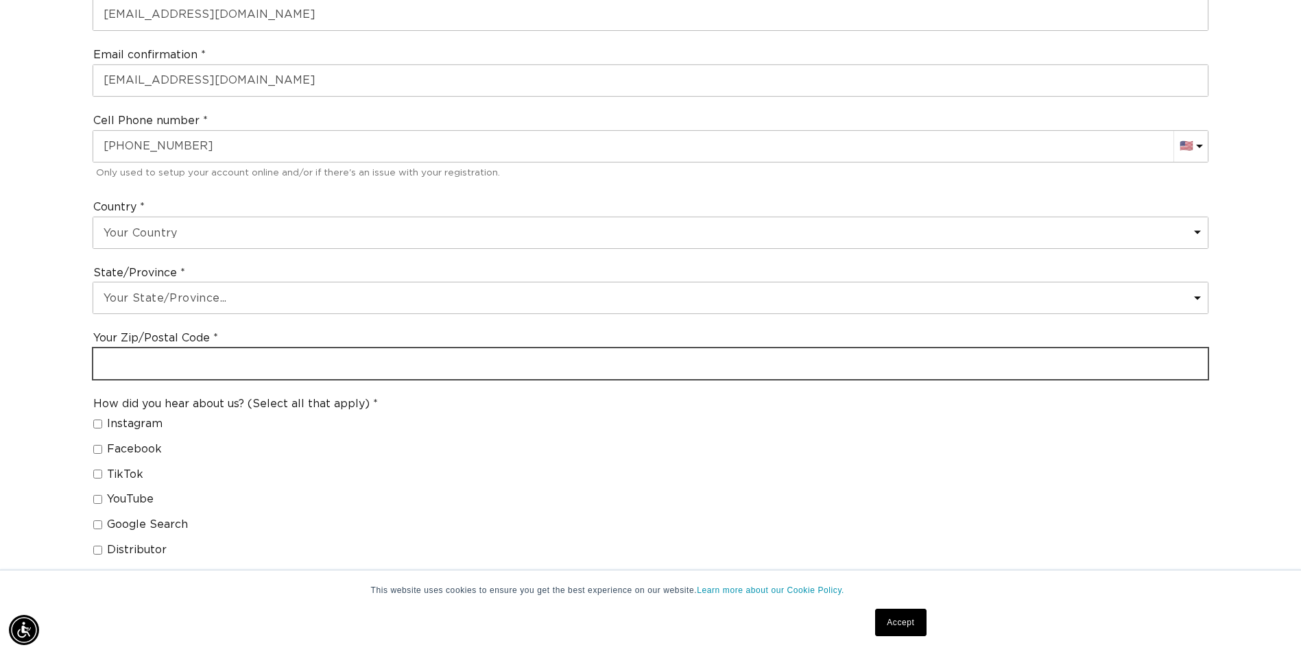
click at [167, 360] on input "text" at bounding box center [650, 363] width 1114 height 31
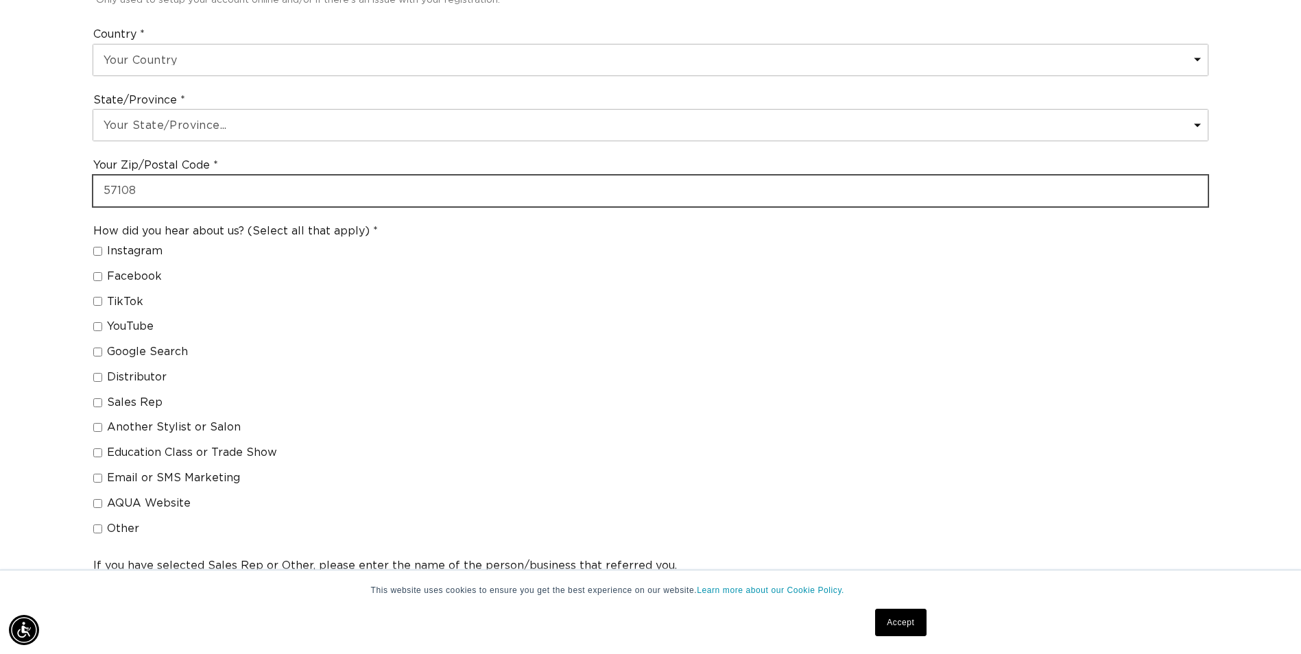
scroll to position [891, 0]
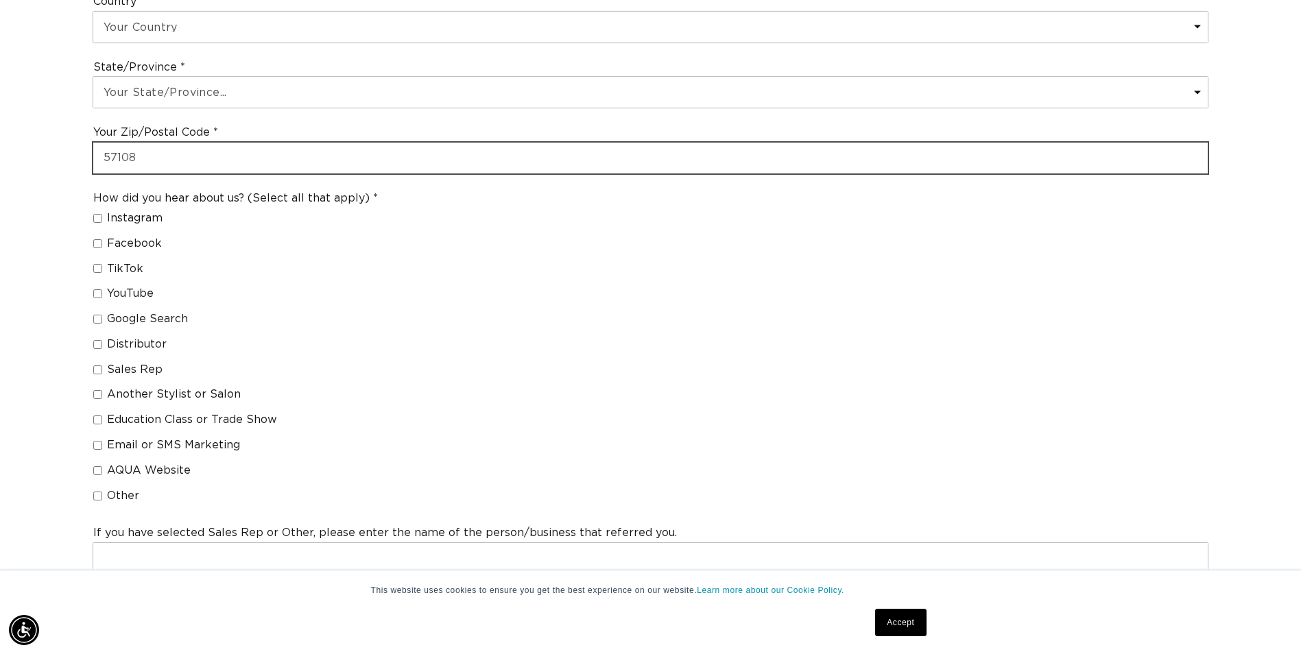
type input "57108"
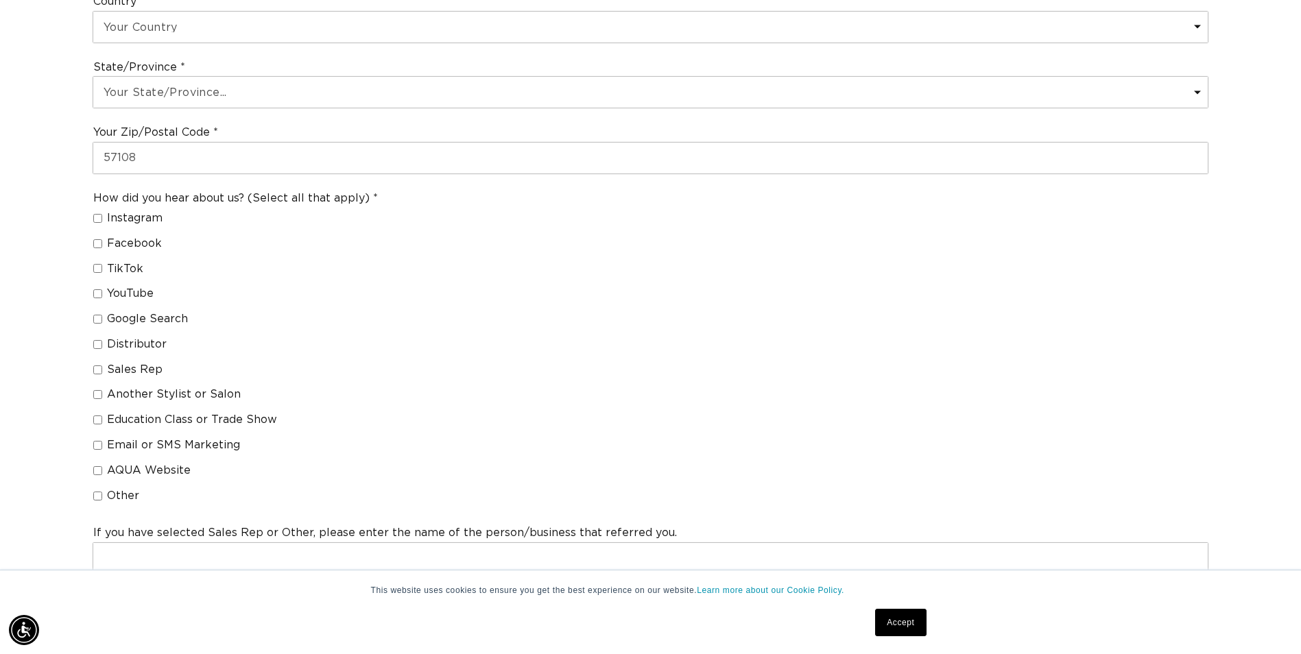
click at [97, 418] on input "Education Class or Trade Show" at bounding box center [97, 419] width 9 height 9
checkbox input "true"
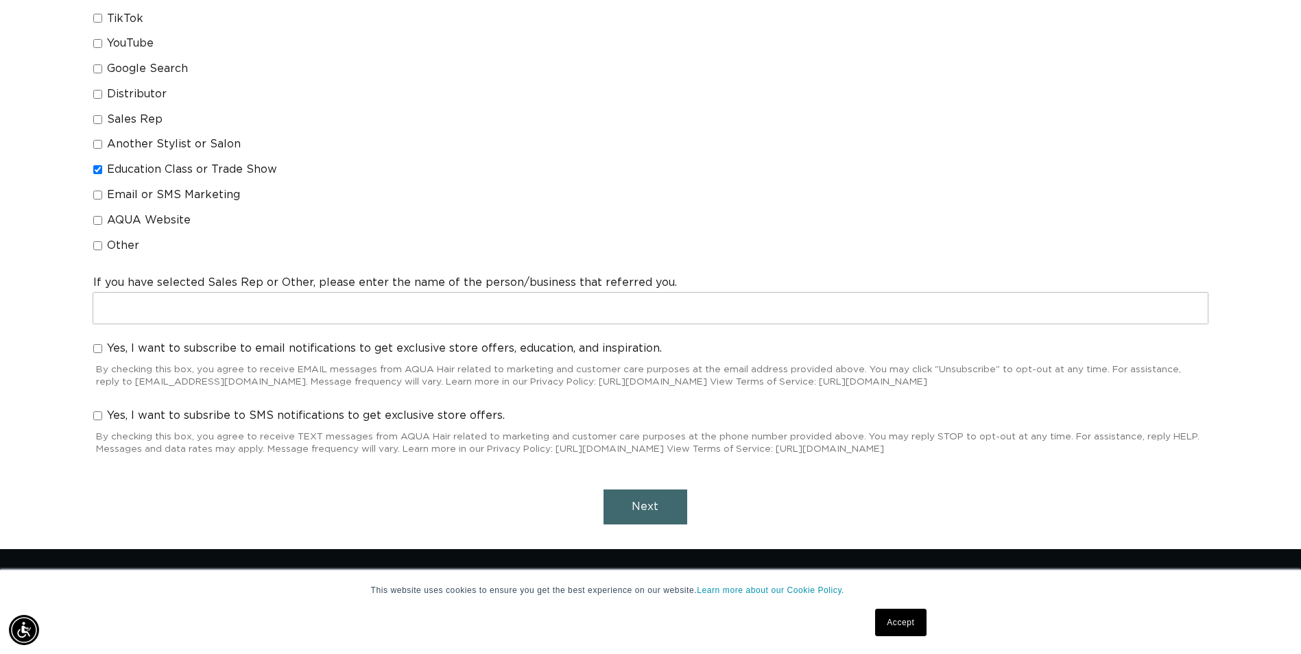
scroll to position [1166, 0]
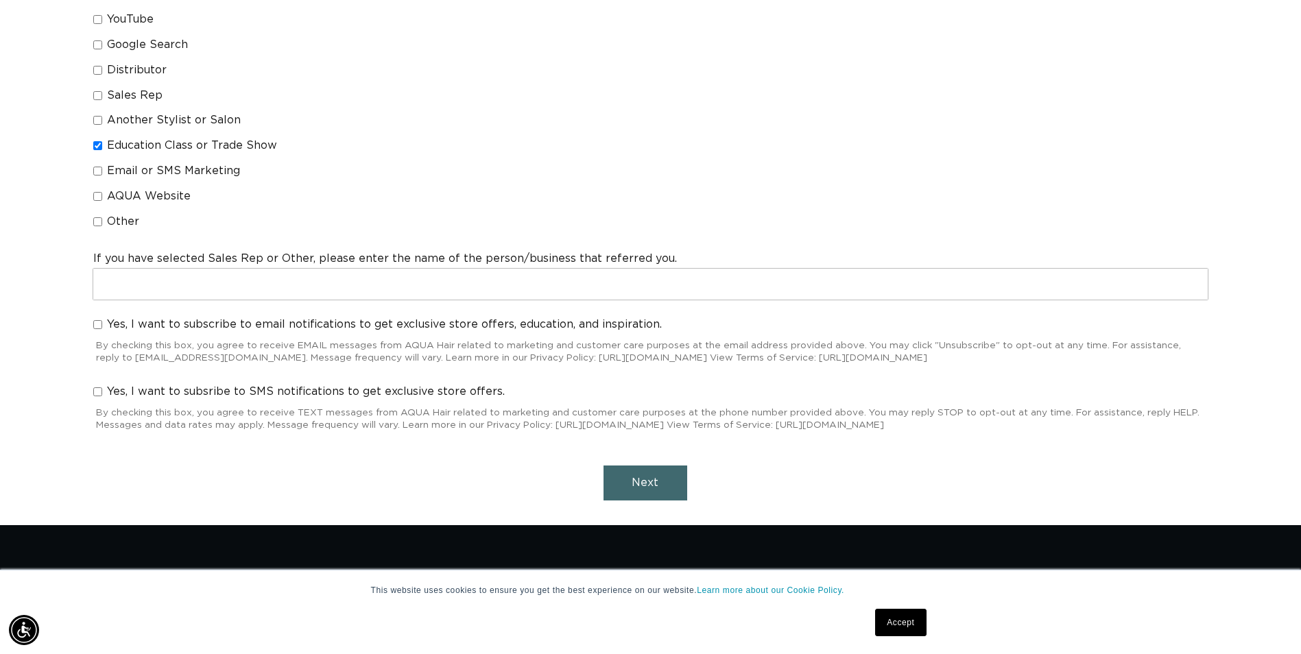
click at [99, 324] on input "Yes, I want to subscribe to email notifications to get exclusive store offers, …" at bounding box center [97, 324] width 9 height 9
checkbox input "true"
click at [648, 481] on span "Next" at bounding box center [644, 482] width 27 height 11
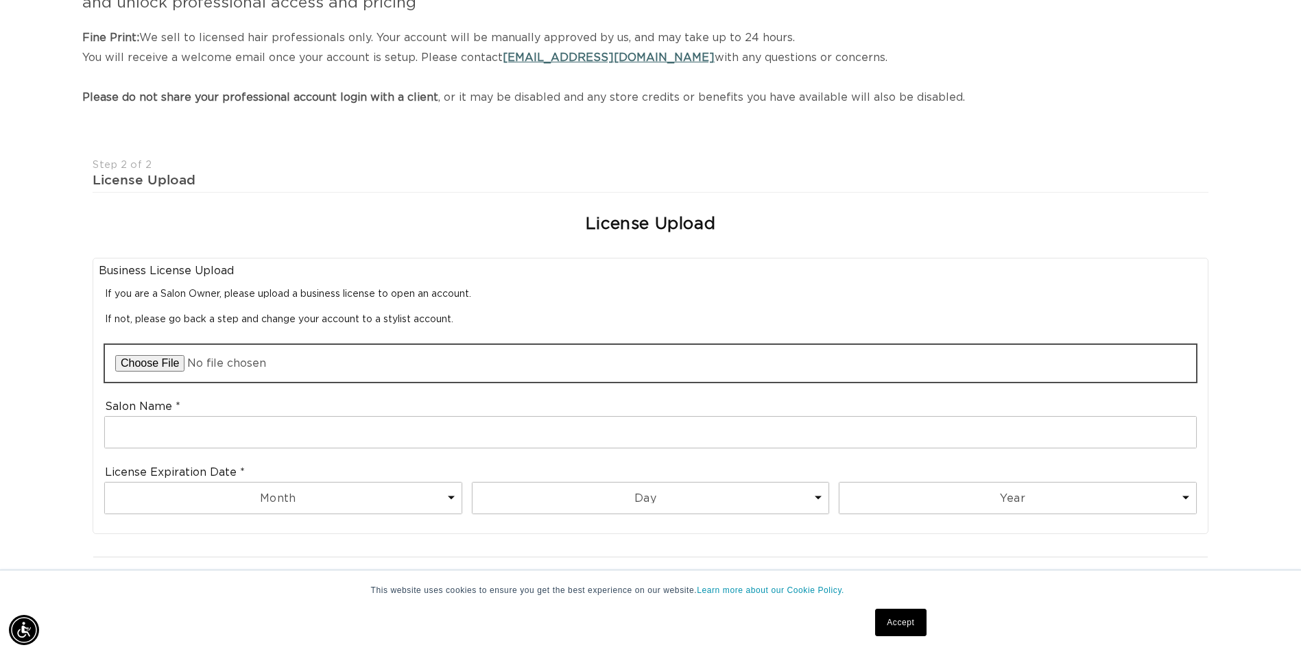
click at [144, 370] on input "file" at bounding box center [650, 363] width 1091 height 37
type input "C:\fakepath\photo of salon license.jpeg"
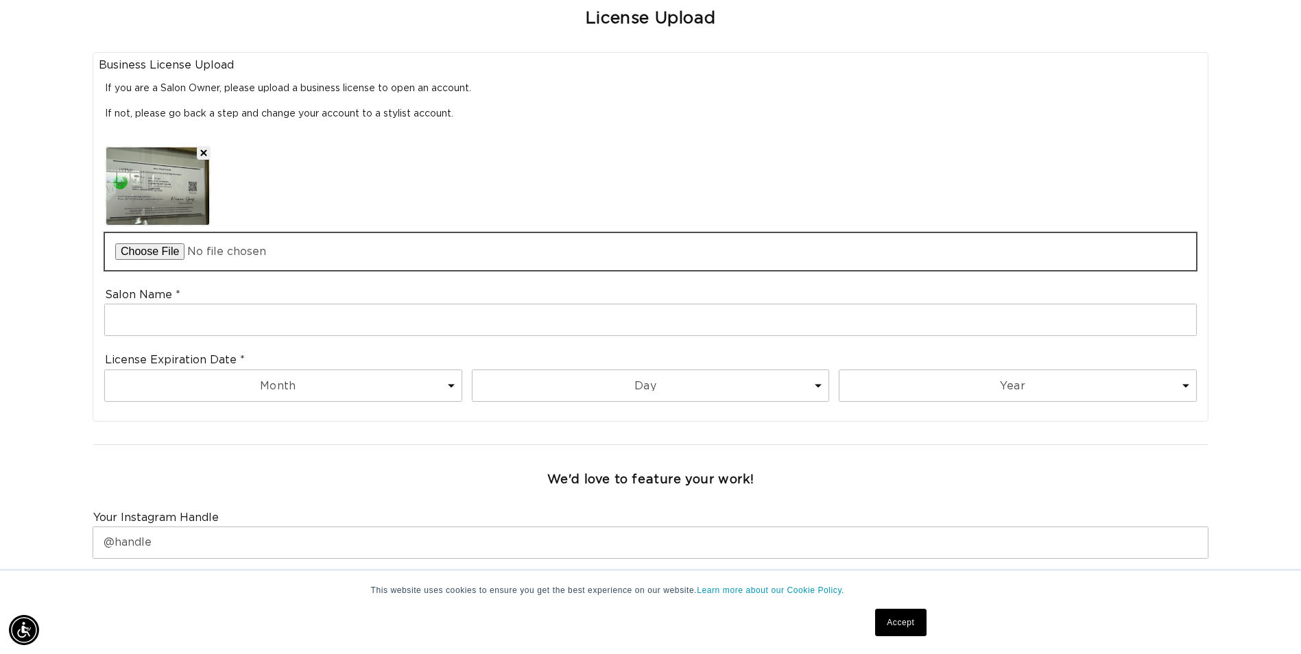
scroll to position [0, 0]
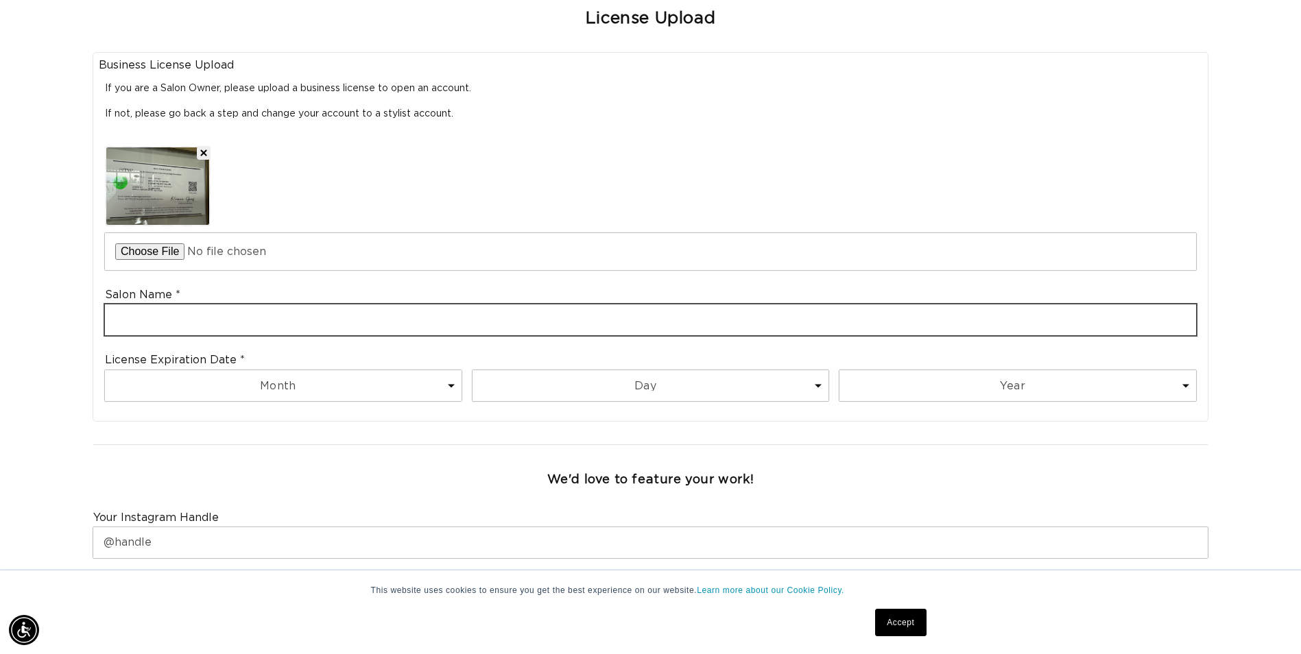
click at [287, 322] on input "text" at bounding box center [650, 319] width 1091 height 31
type input "[PERSON_NAME] Salon and Spa"
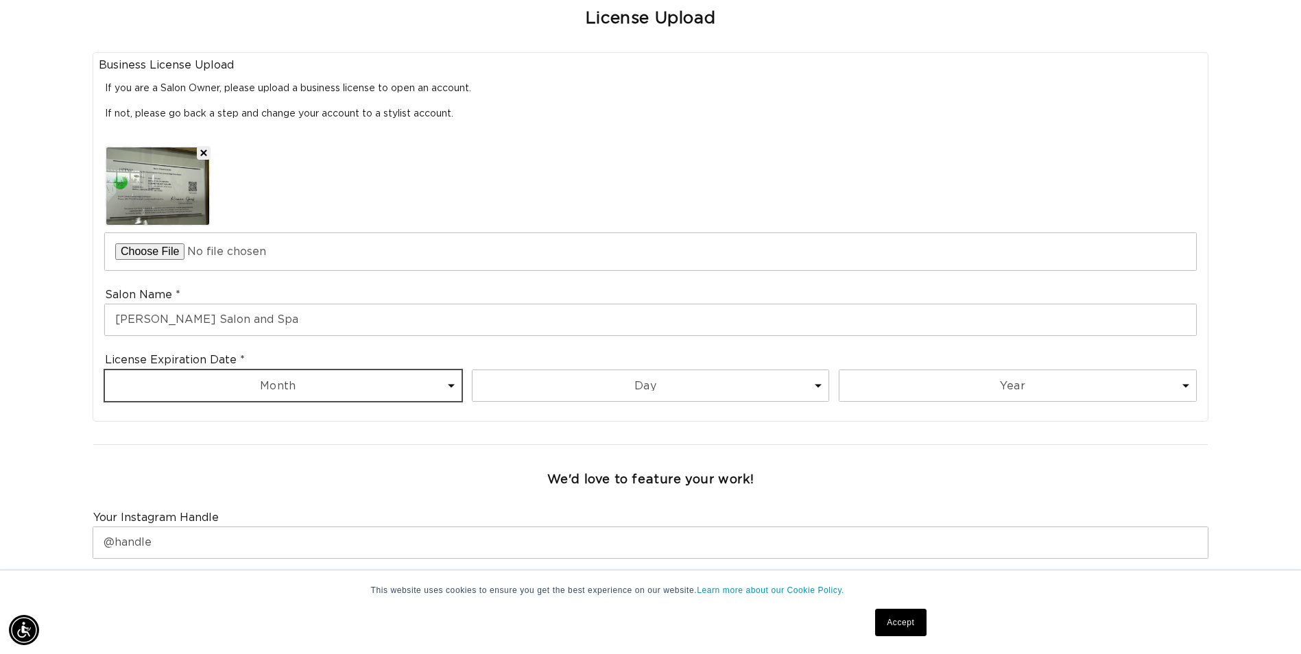
click at [315, 383] on select "Month 1 2 3 4 5 6 7 8 9 10 11 12" at bounding box center [283, 385] width 357 height 31
select select "6"
click at [105, 370] on select "Month 1 2 3 4 5 6 7 8 9 10 11 12" at bounding box center [283, 385] width 357 height 31
click at [592, 395] on select "Day 1 2 3 4 5 6 7 8 9 10 11 12 13 14 15 16 17 18 19 20 21 22 23 24 25 26 27 28 …" at bounding box center [650, 385] width 357 height 31
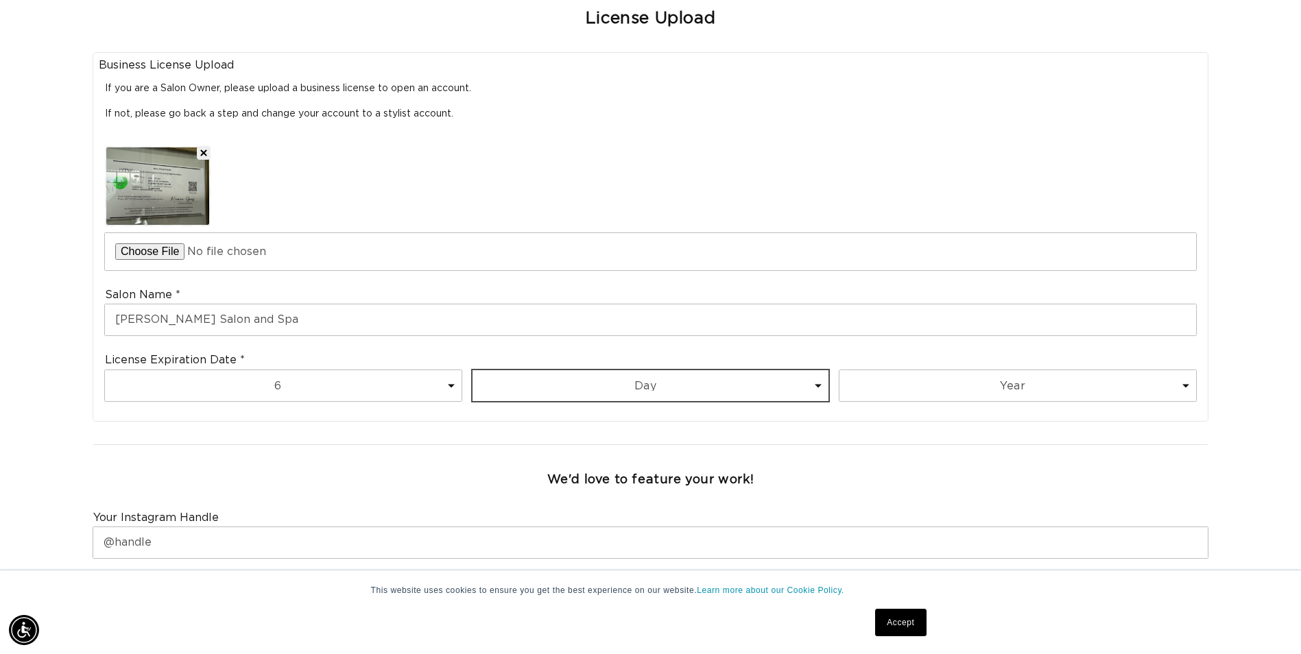
scroll to position [0, 1203]
select select "11"
click at [472, 370] on select "Day 1 2 3 4 5 6 7 8 9 10 11 12 13 14 15 16 17 18 19 20 21 22 23 24 25 26 27 28 …" at bounding box center [650, 385] width 357 height 31
click at [965, 395] on select "Year [DATE] 2026 2027 2028 2029 2030 2031 2032 2033 2034 2035 2036 2037 2038 20…" at bounding box center [1017, 385] width 357 height 31
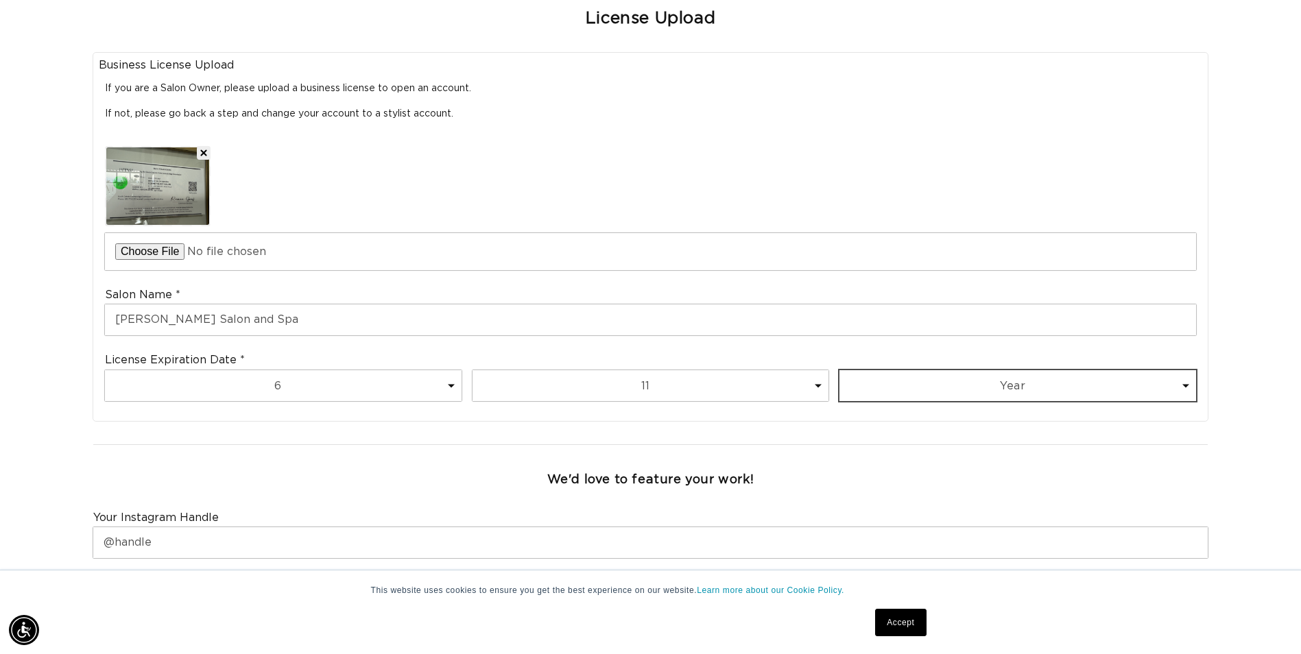
select select "2026"
click at [839, 370] on select "Year [DATE] 2026 2027 2028 2029 2030 2031 2032 2033 2034 2035 2036 2037 2038 20…" at bounding box center [1017, 385] width 357 height 31
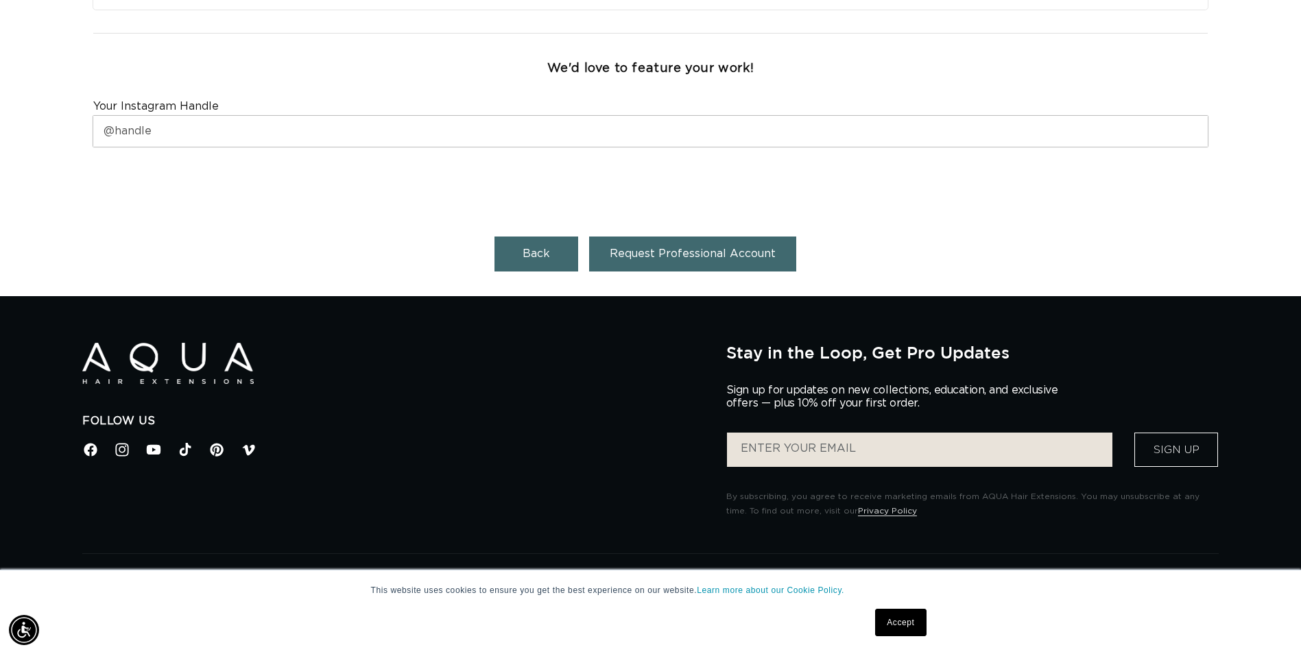
scroll to position [0, 0]
